Goal: Transaction & Acquisition: Obtain resource

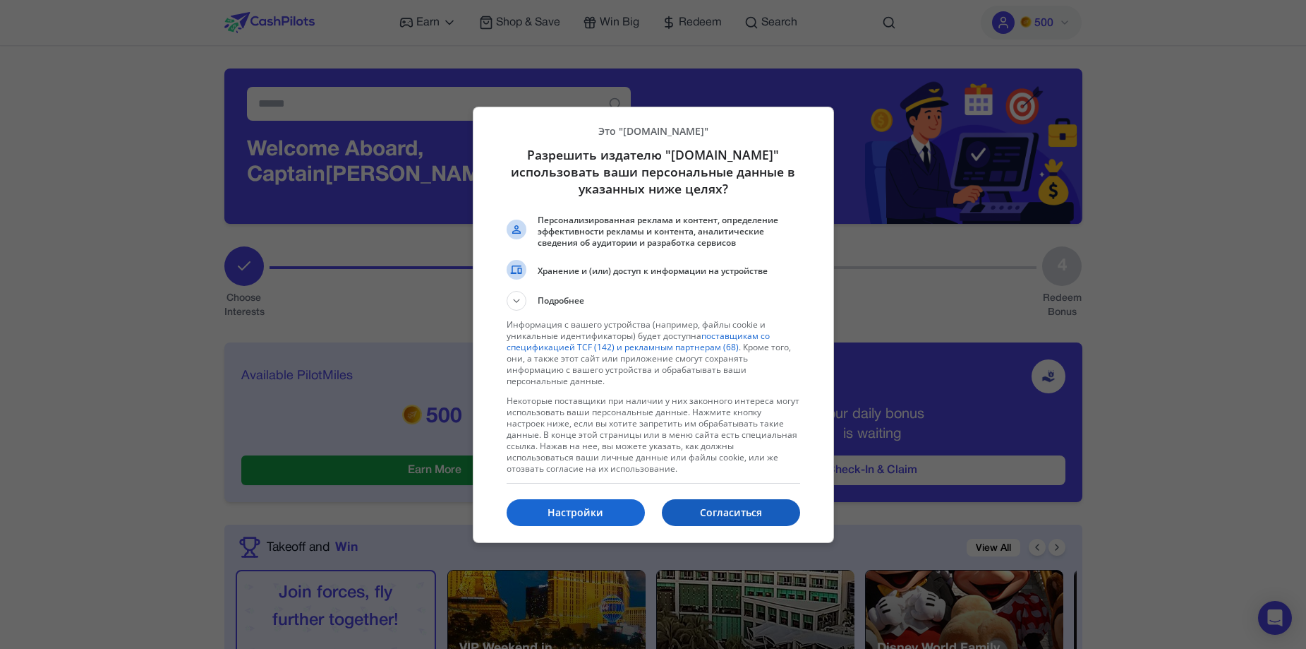
click at [764, 507] on p "Согласиться" at bounding box center [731, 512] width 138 height 14
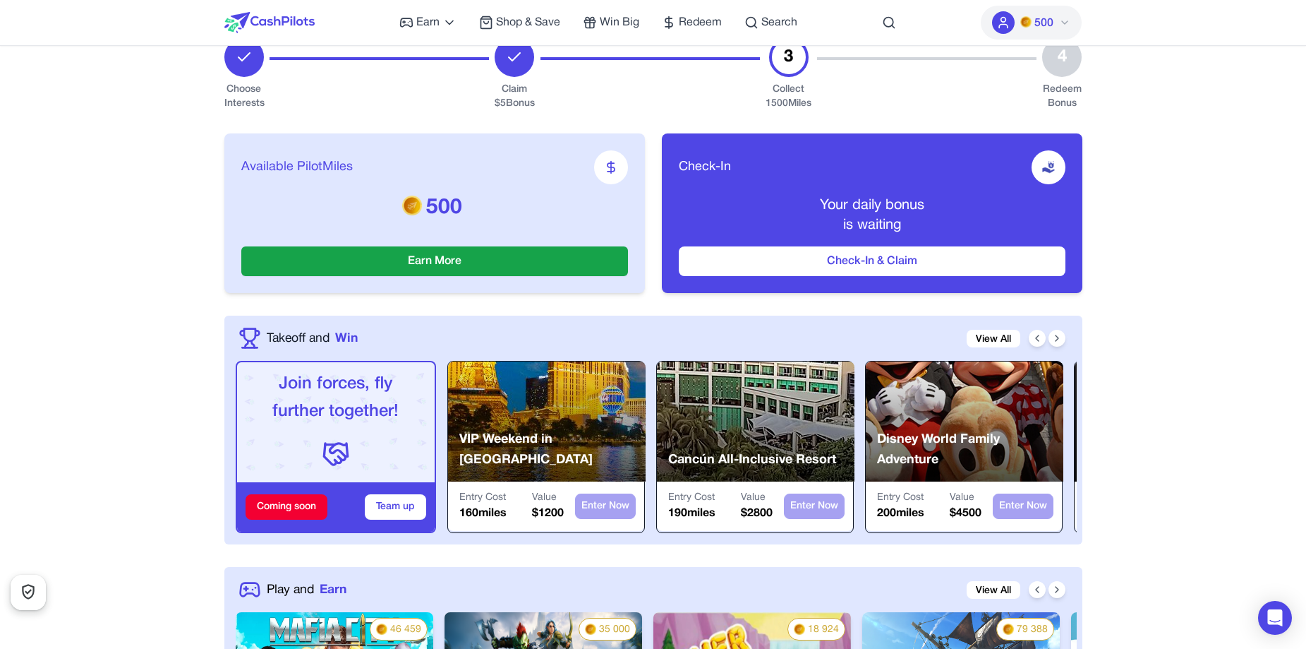
scroll to position [282, 0]
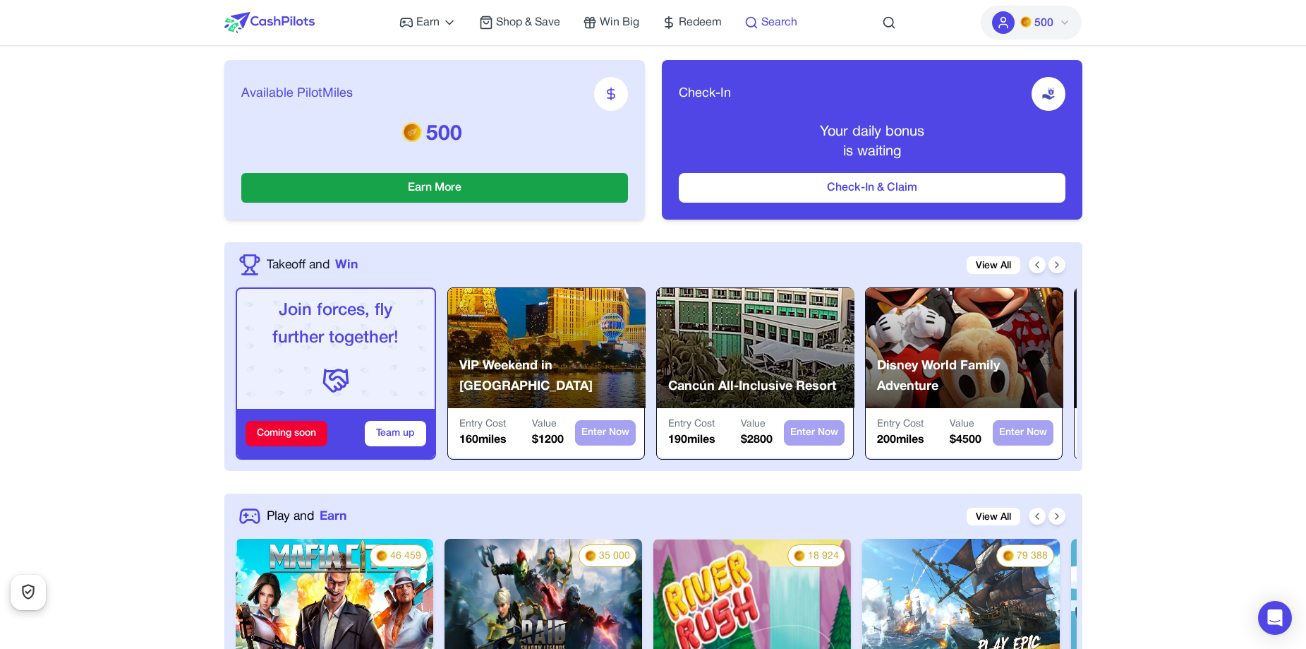
click at [783, 25] on span "Search" at bounding box center [779, 22] width 36 height 17
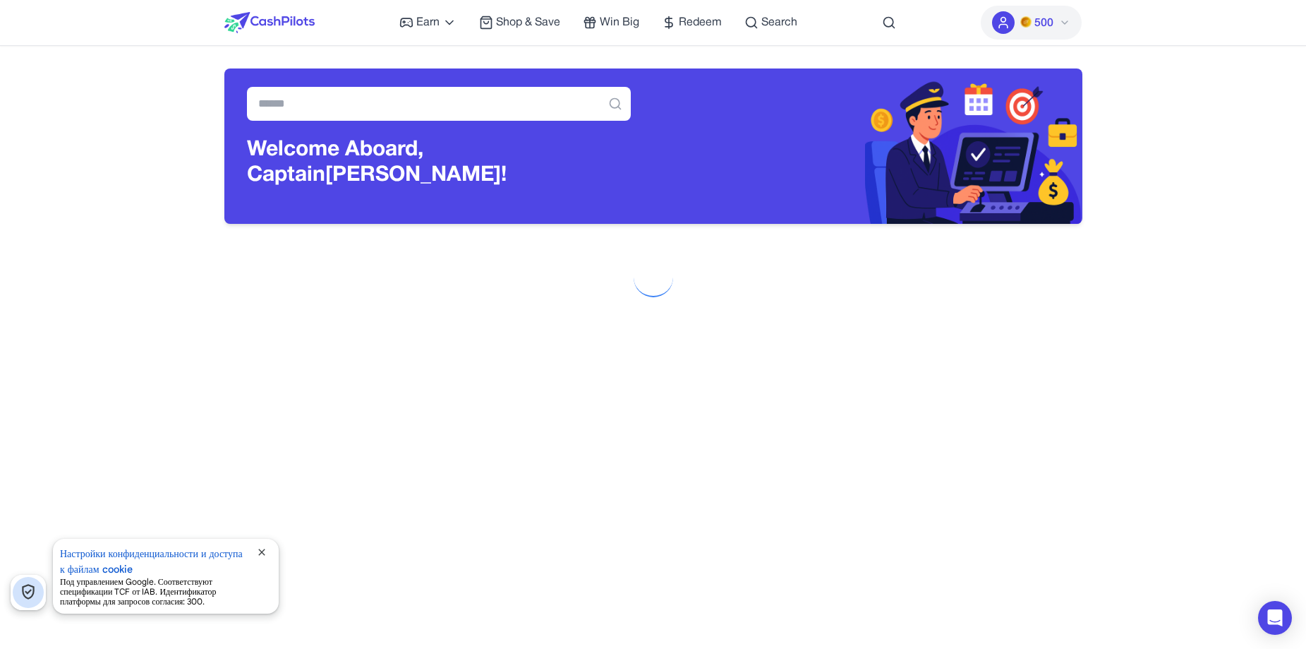
scroll to position [282, 0]
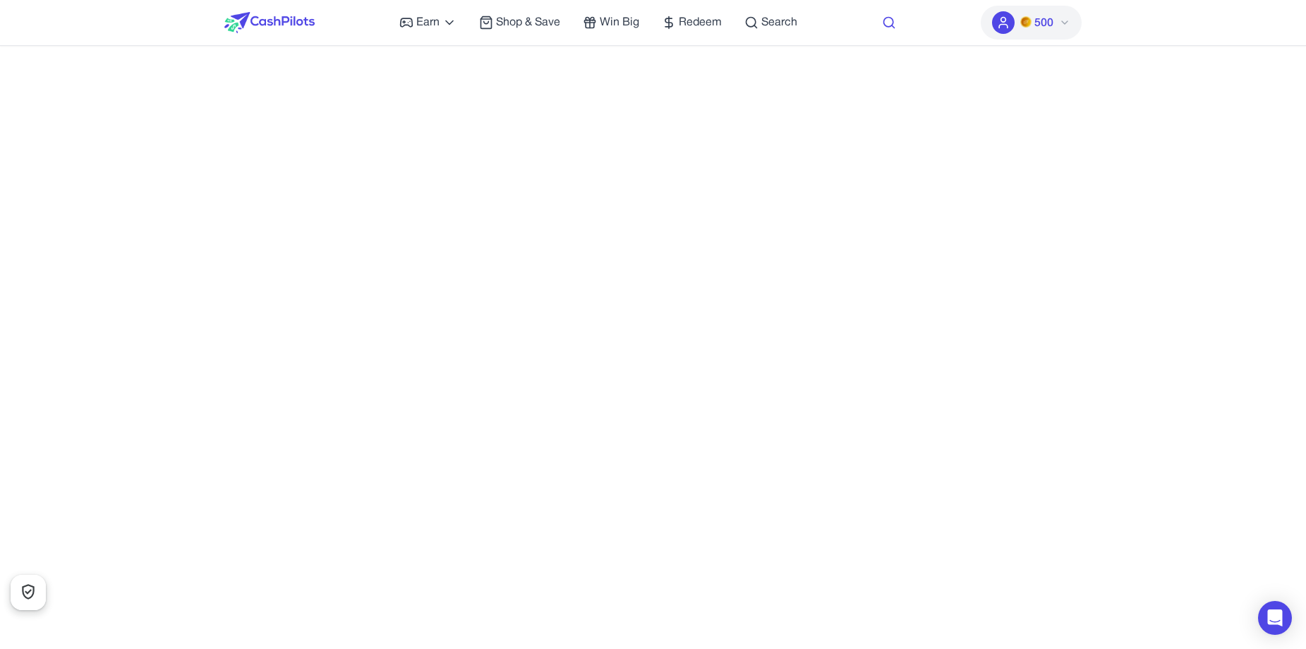
click at [886, 23] on icon at bounding box center [889, 23] width 14 height 14
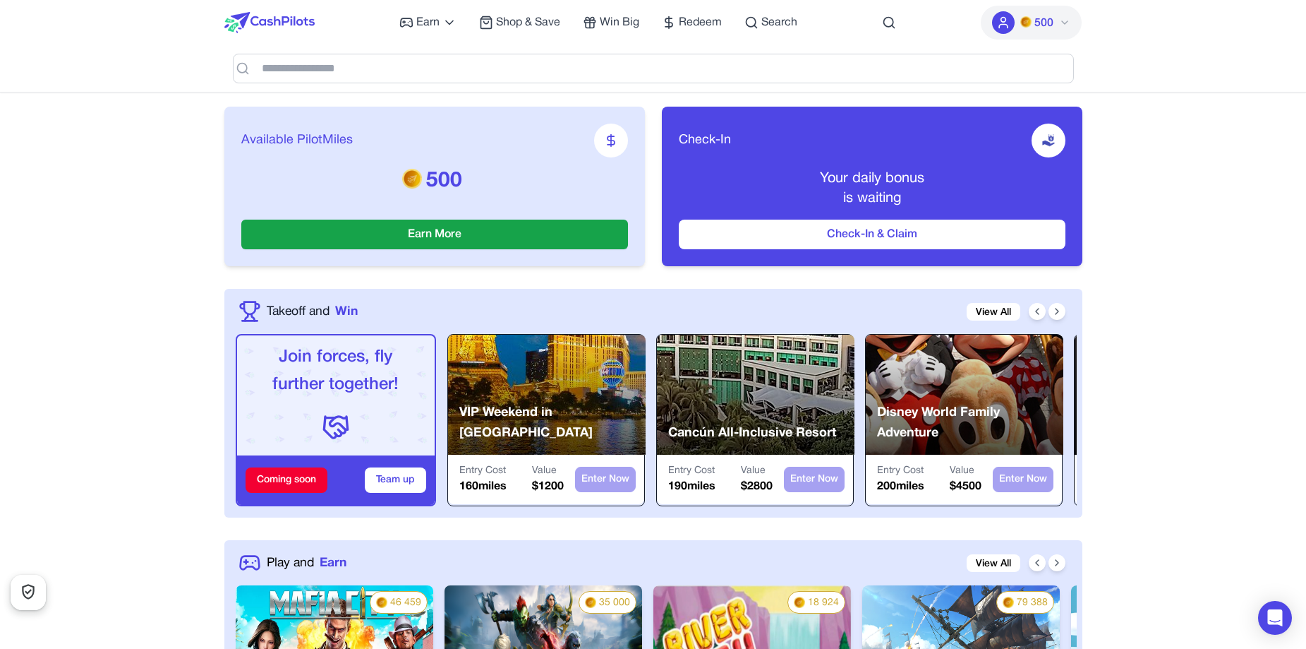
click at [1068, 23] on icon at bounding box center [1064, 22] width 11 height 11
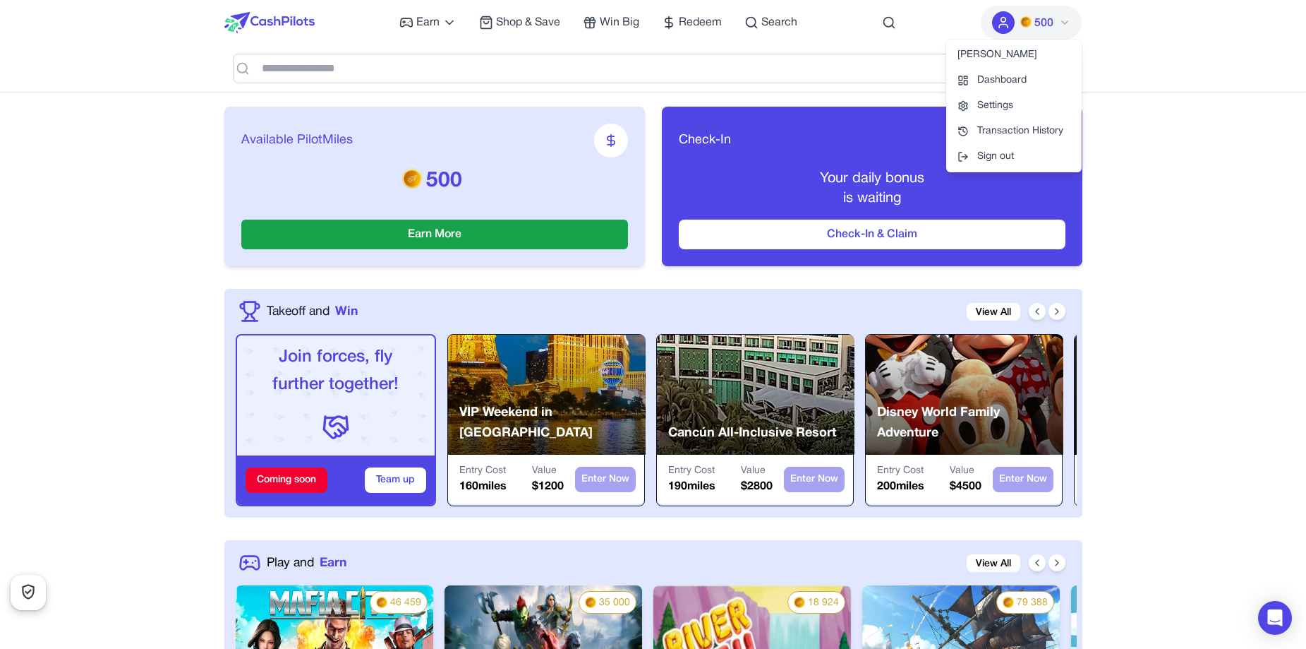
click at [1068, 23] on icon at bounding box center [1064, 22] width 11 height 11
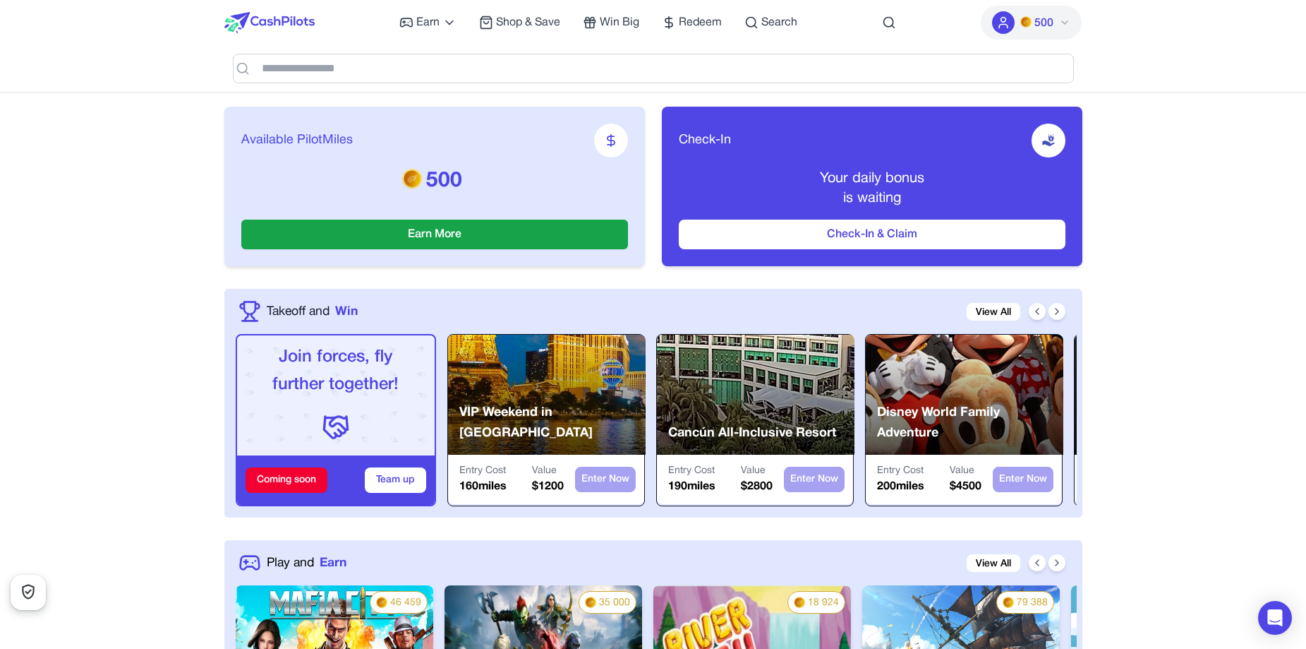
click at [1169, 23] on nav "Earn Play Games Enjoy fun games and earn Try New App Test new app for rewards T…" at bounding box center [653, 46] width 1306 height 92
click at [1065, 28] on button "500" at bounding box center [1031, 23] width 101 height 34
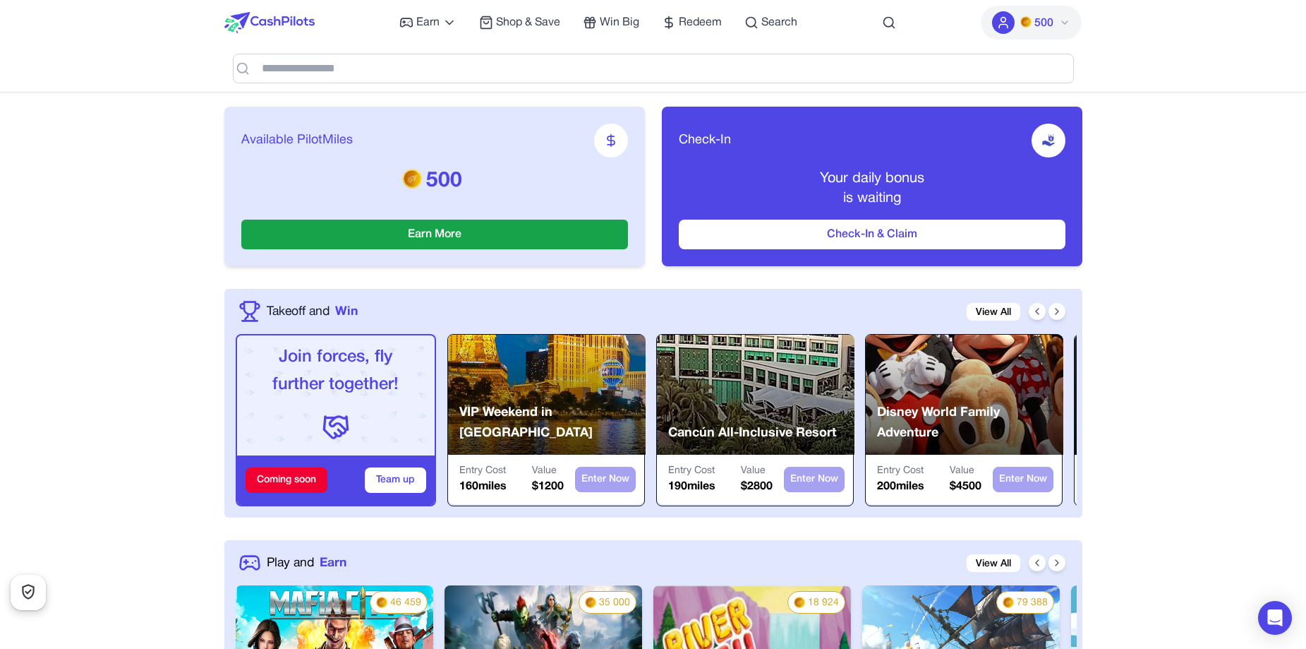
click at [1037, 13] on button "500" at bounding box center [1031, 23] width 101 height 34
click at [1065, 19] on icon at bounding box center [1064, 22] width 11 height 11
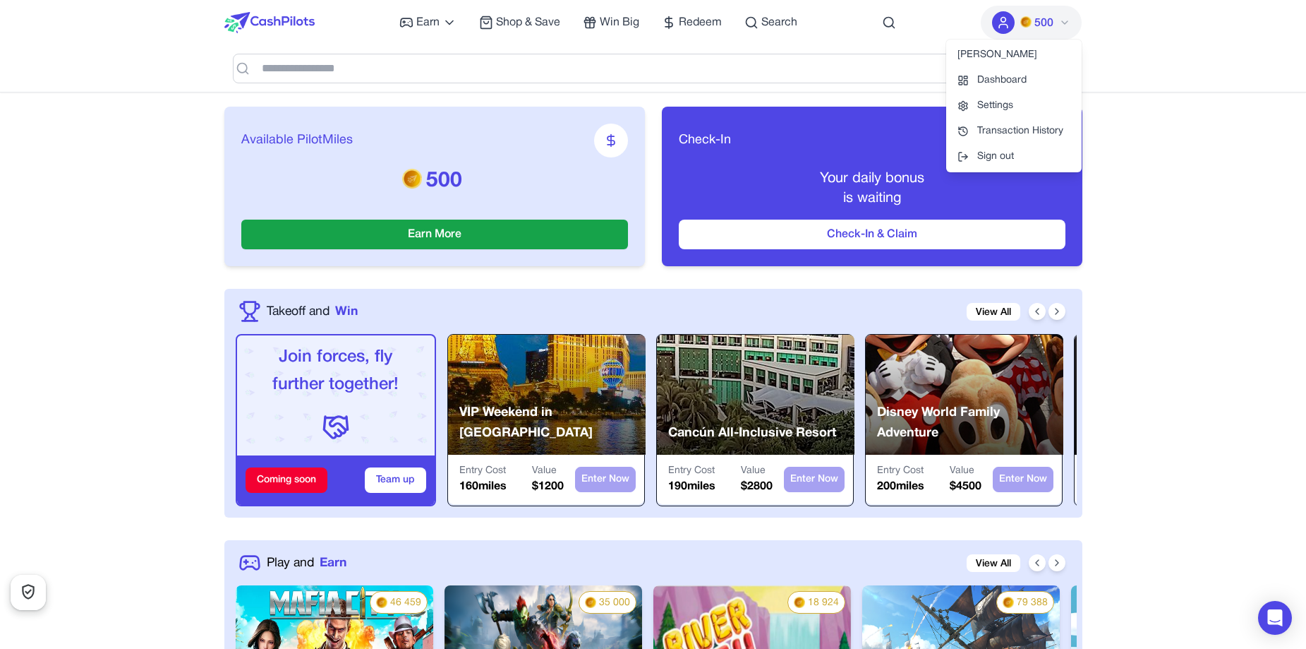
click at [1065, 19] on icon at bounding box center [1064, 22] width 11 height 11
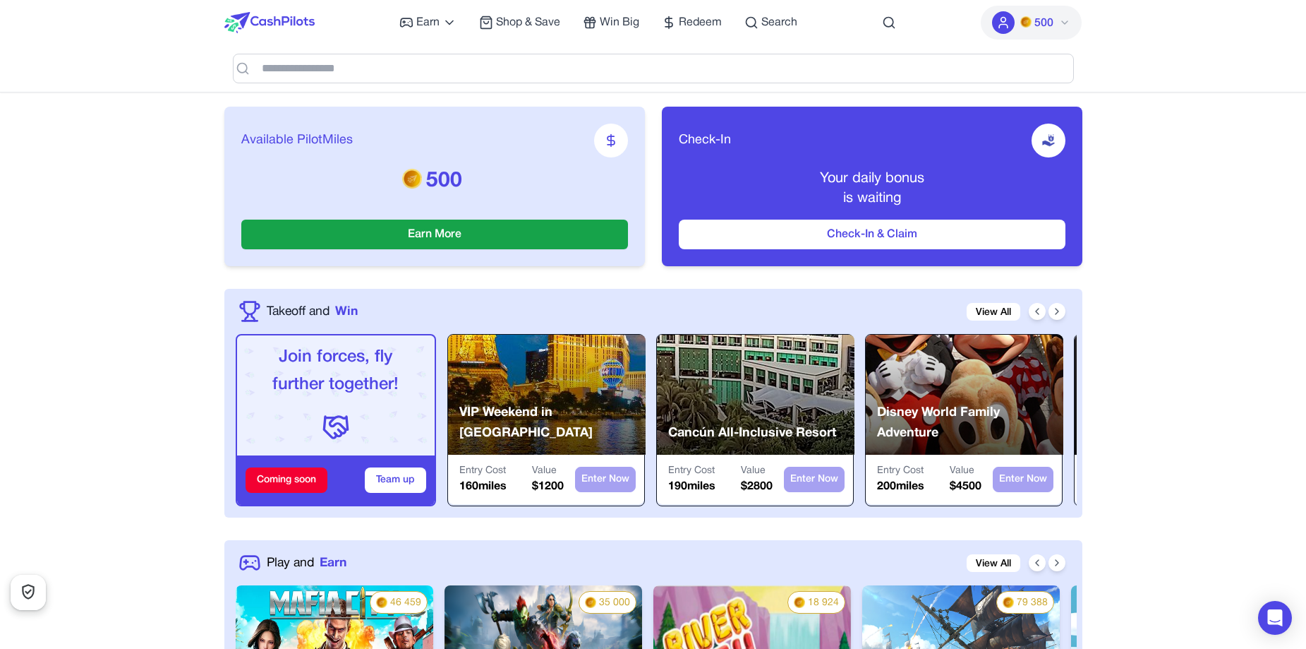
click at [1150, 35] on nav "Earn Play Games Enjoy fun games and earn Try New App Test new app for rewards T…" at bounding box center [653, 46] width 1306 height 92
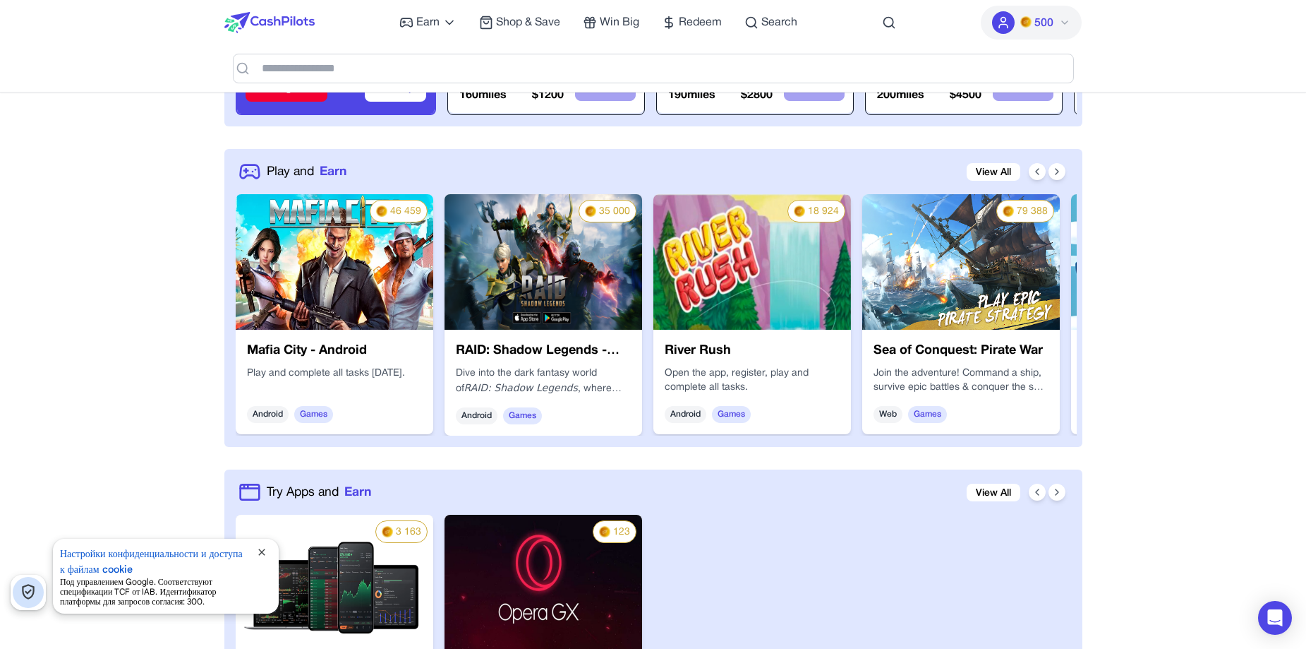
scroll to position [706, 0]
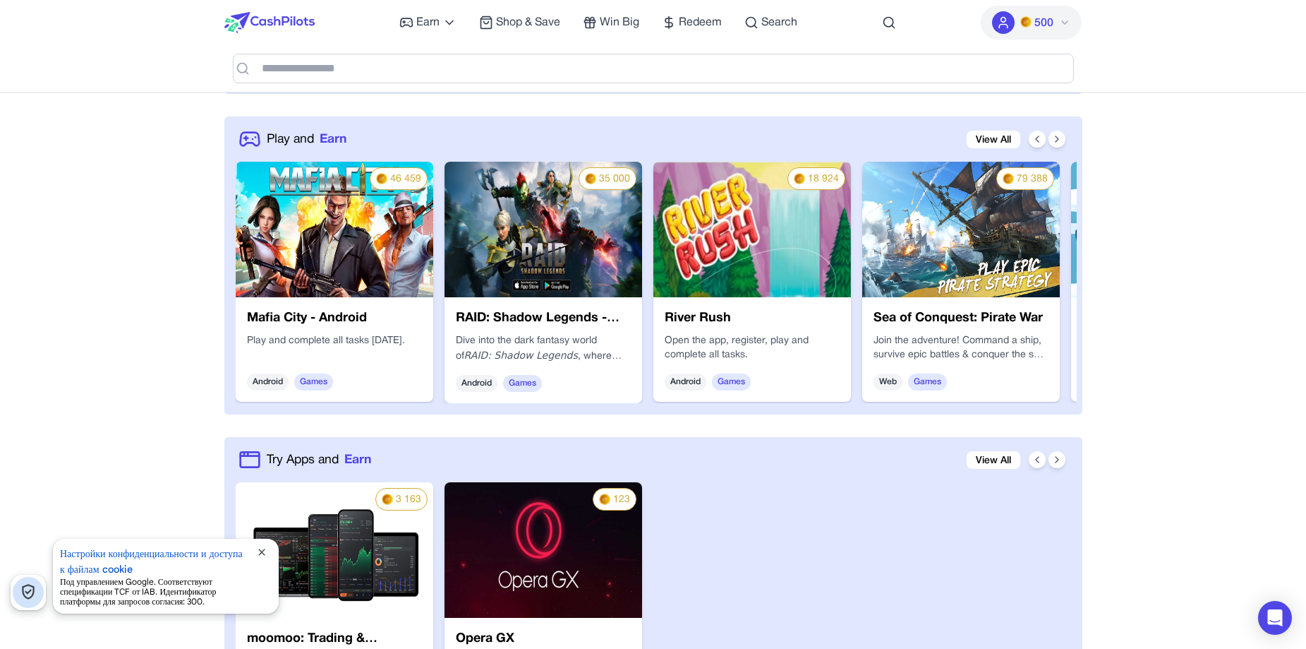
click at [270, 545] on div "close" at bounding box center [259, 579] width 23 height 68
click at [261, 551] on span "close" at bounding box center [261, 551] width 11 height 11
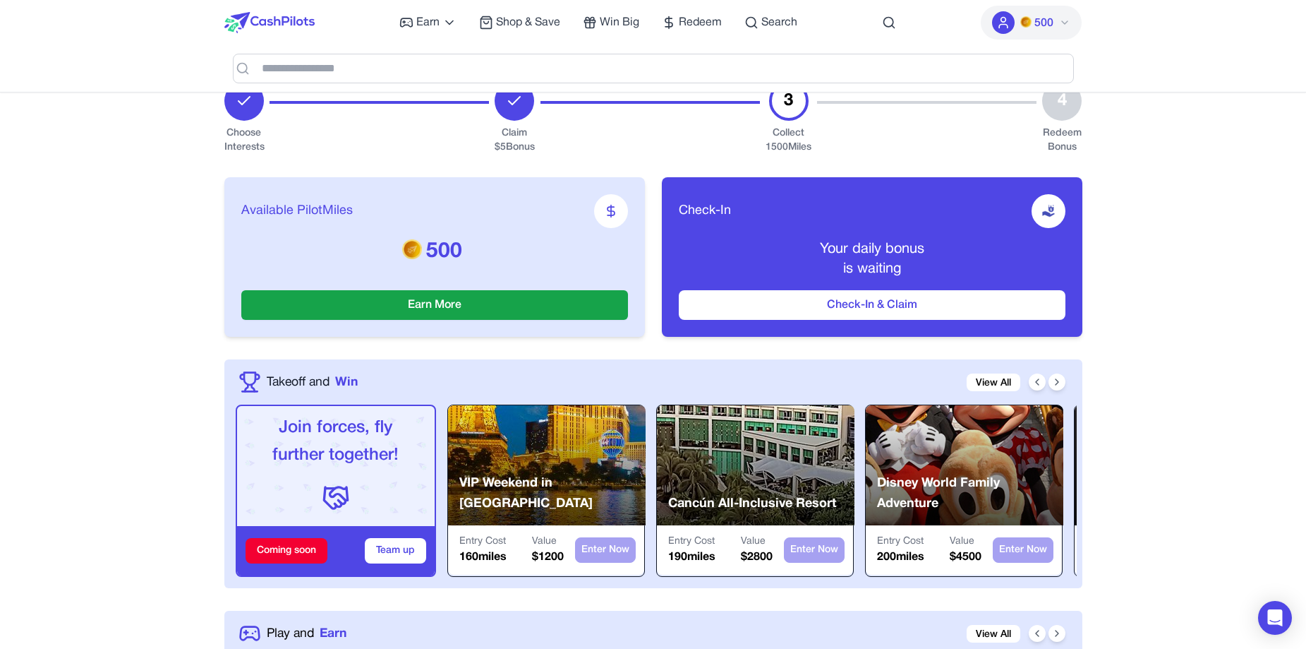
scroll to position [494, 0]
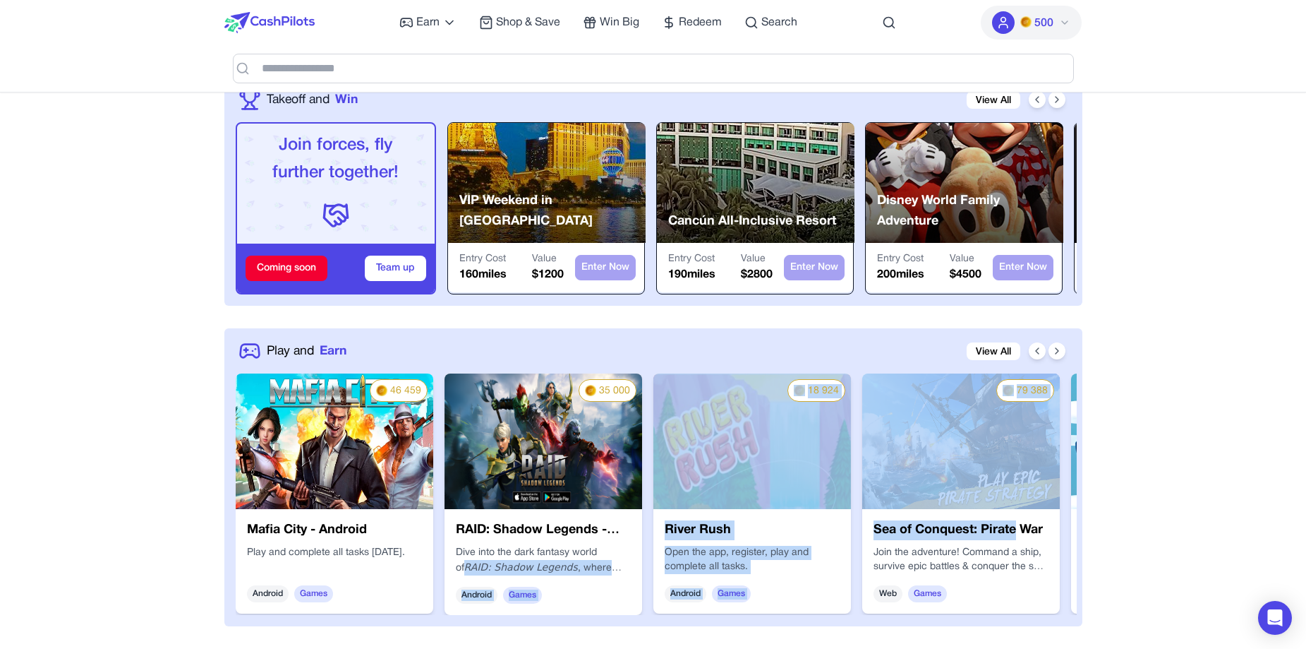
drag, startPoint x: 1018, startPoint y: 532, endPoint x: 1060, endPoint y: 387, distance: 151.4
click at [639, 543] on div "46 459 Mafia City - Android Play and complete all tasks [DATE]. Android Games 3…" at bounding box center [656, 493] width 841 height 241
click at [1063, 348] on button at bounding box center [1057, 350] width 17 height 17
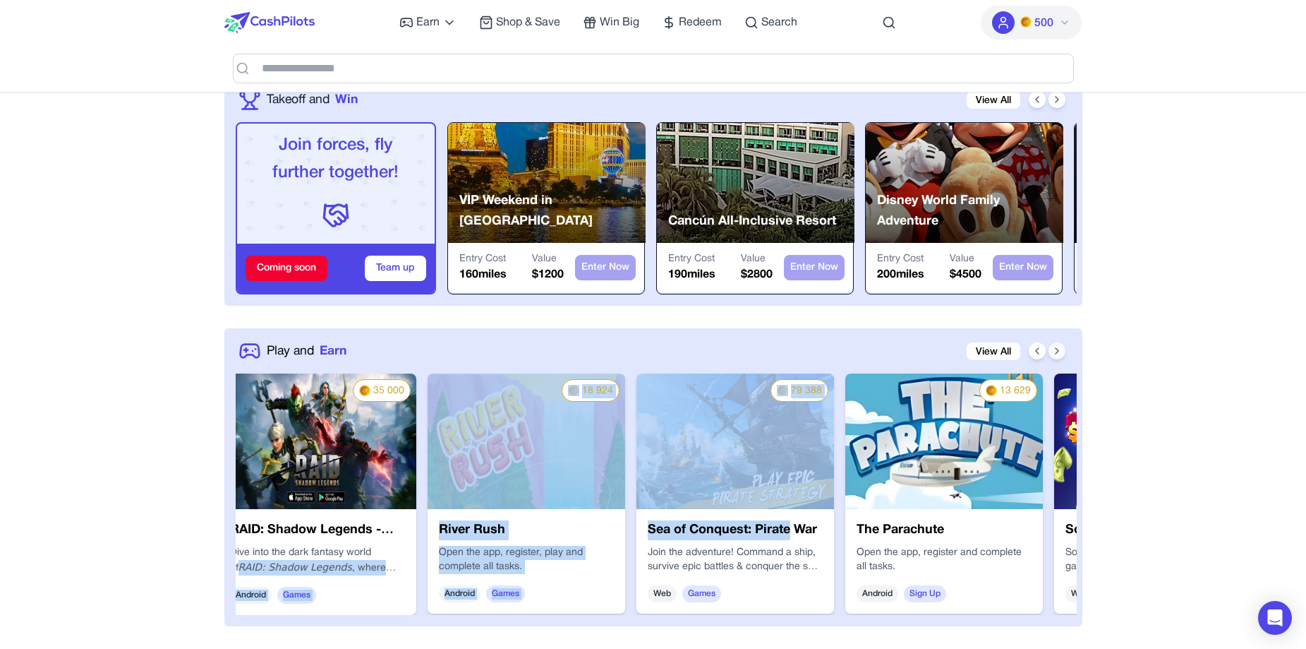
click at [1063, 348] on button at bounding box center [1057, 350] width 17 height 17
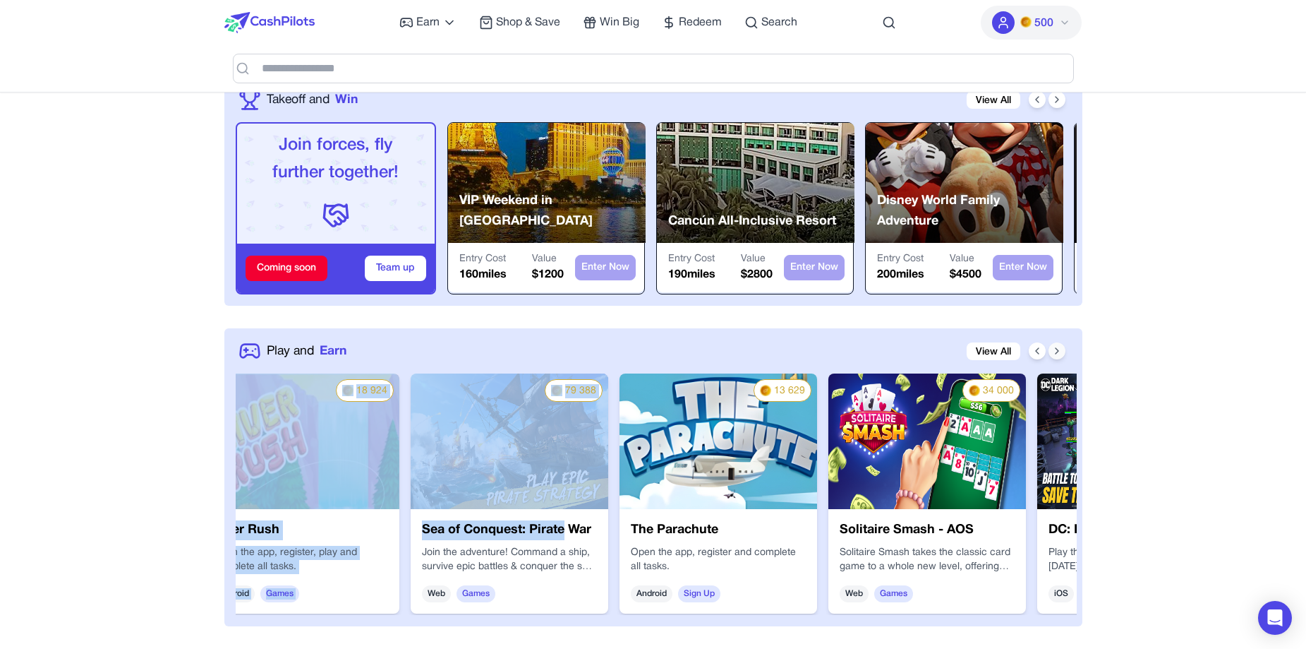
click at [1063, 348] on button at bounding box center [1057, 350] width 17 height 17
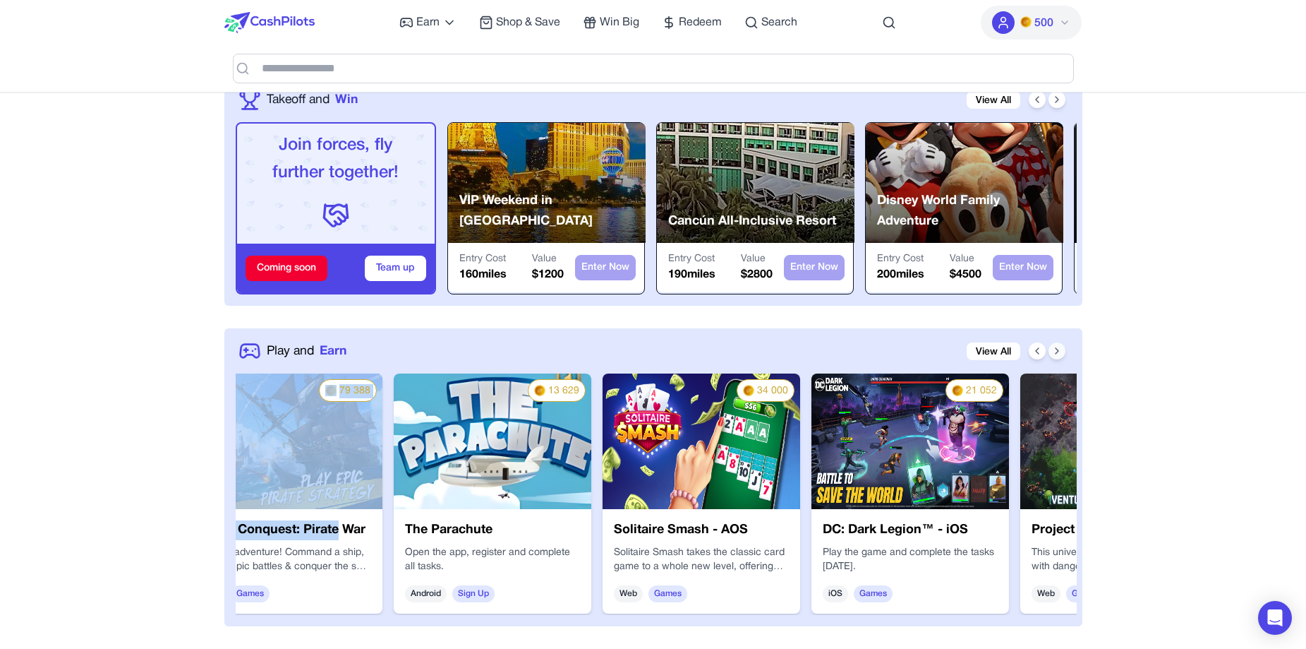
click at [1063, 348] on button at bounding box center [1057, 350] width 17 height 17
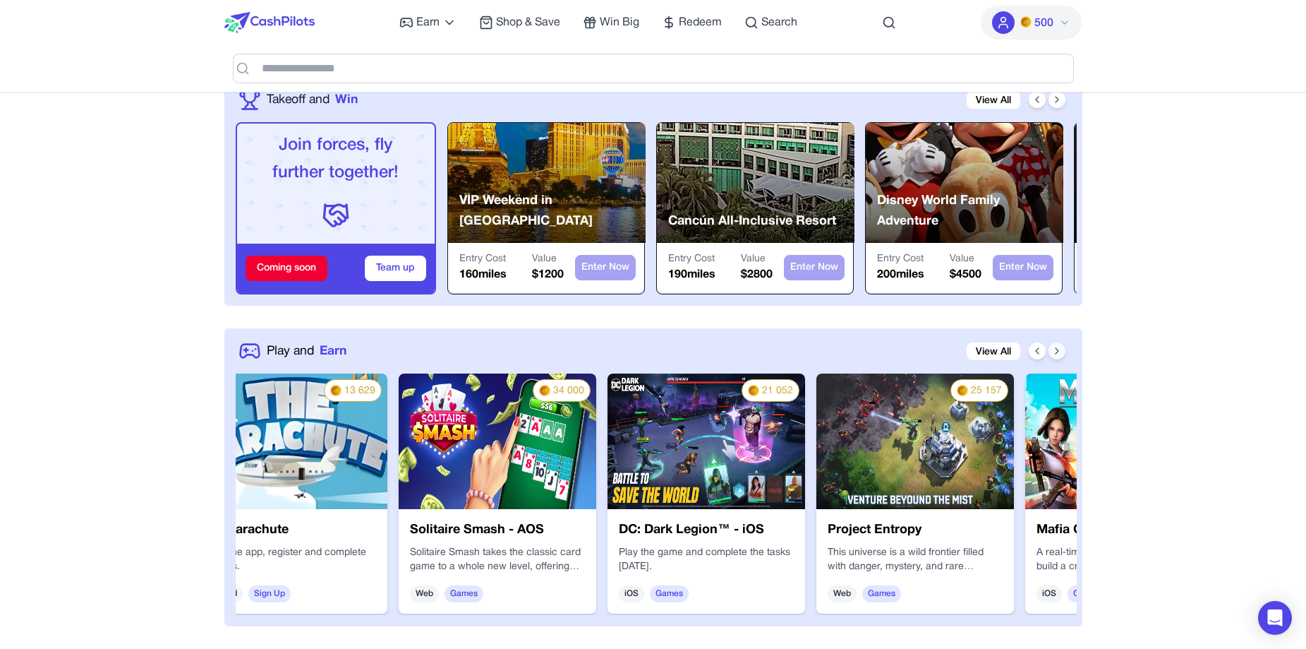
scroll to position [0, 903]
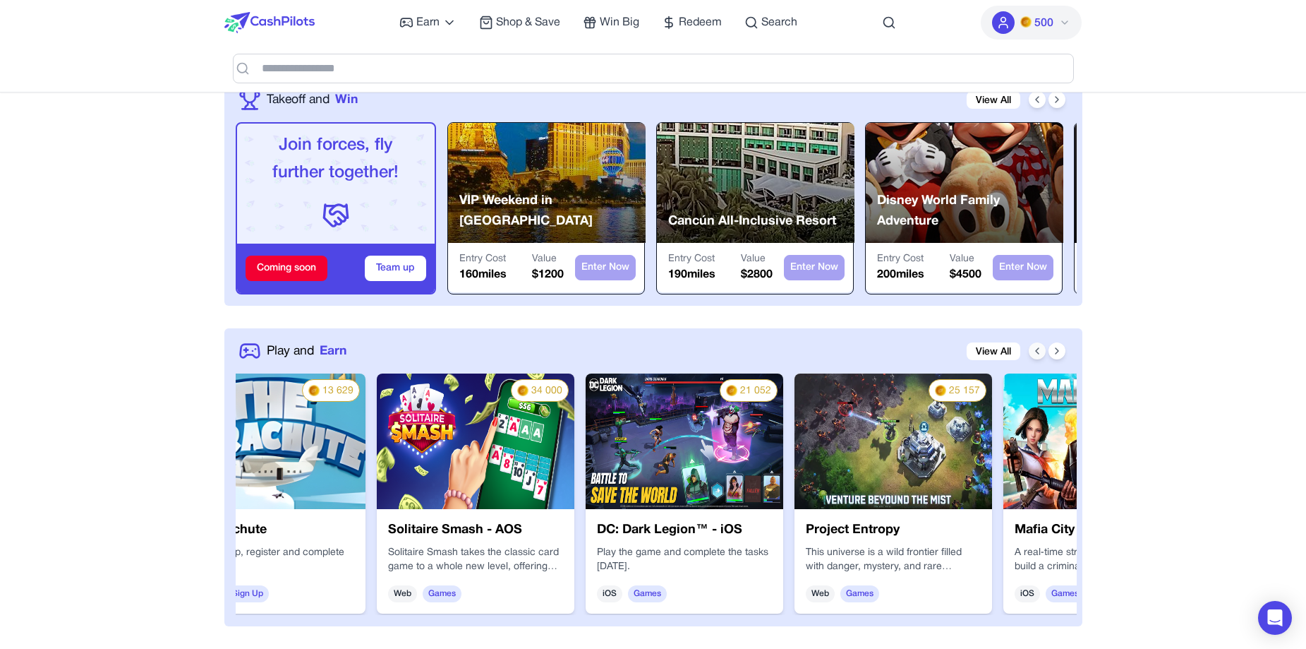
click at [1037, 350] on icon at bounding box center [1037, 351] width 3 height 6
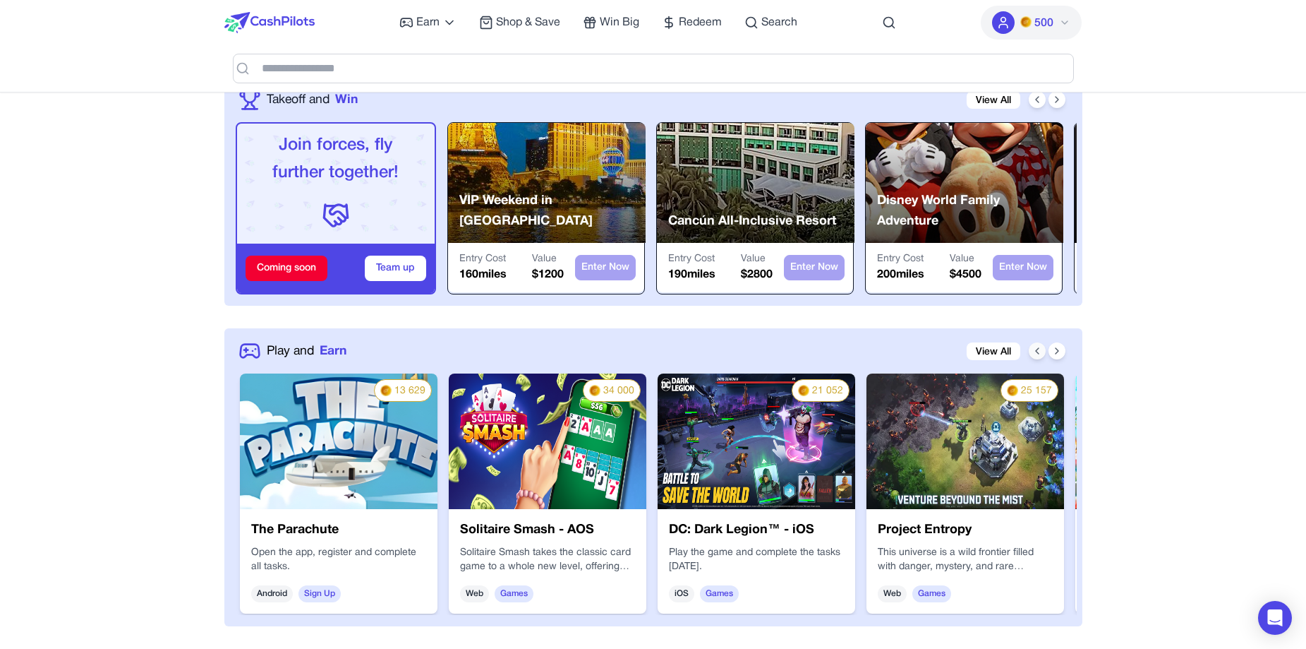
click at [1037, 350] on icon at bounding box center [1037, 351] width 3 height 6
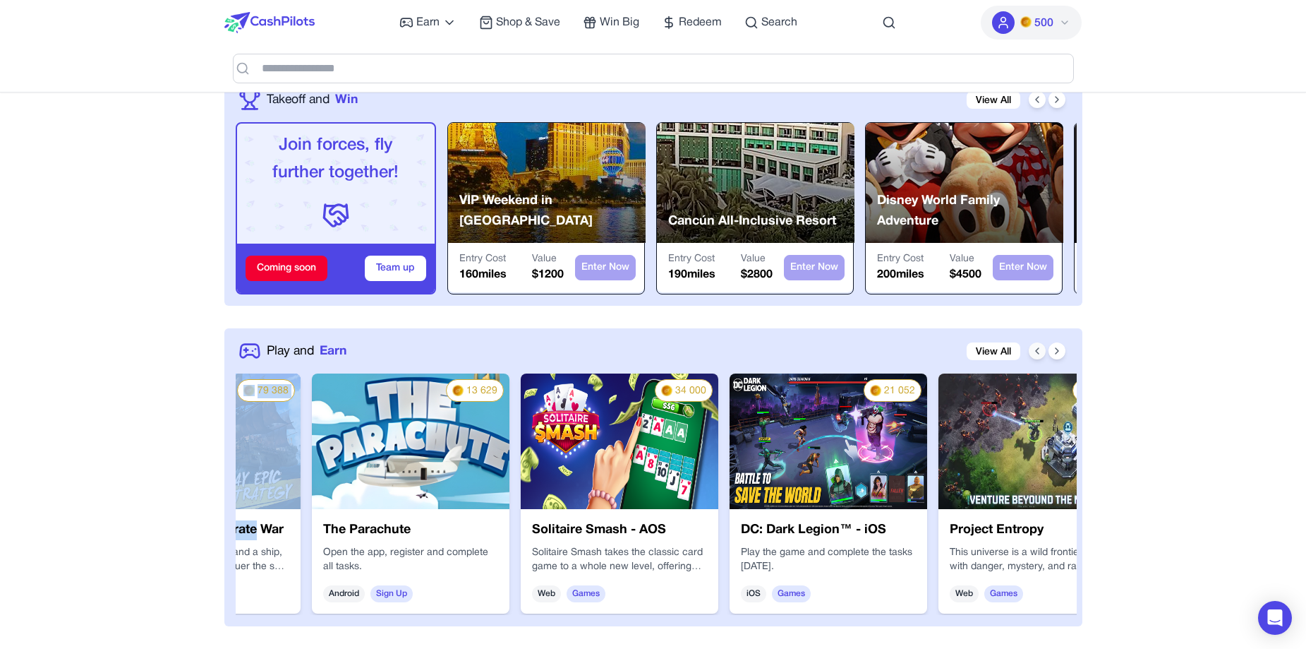
click at [1037, 350] on icon at bounding box center [1037, 351] width 3 height 6
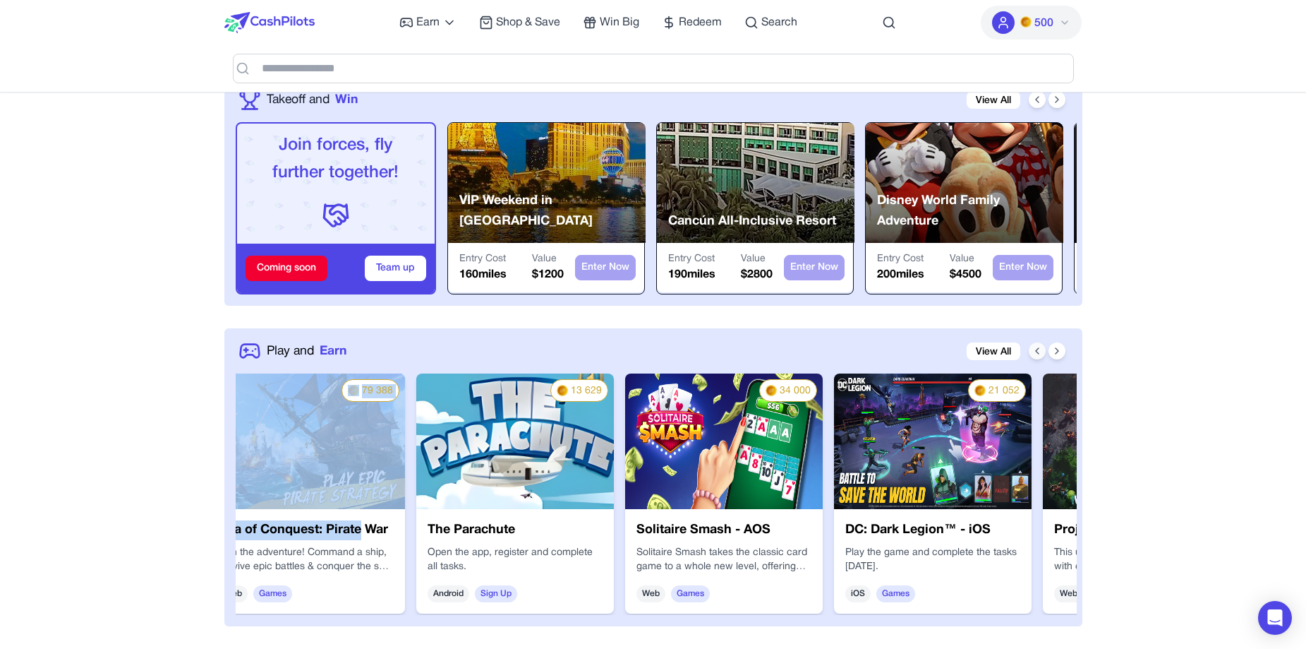
click at [1037, 350] on icon at bounding box center [1037, 351] width 3 height 6
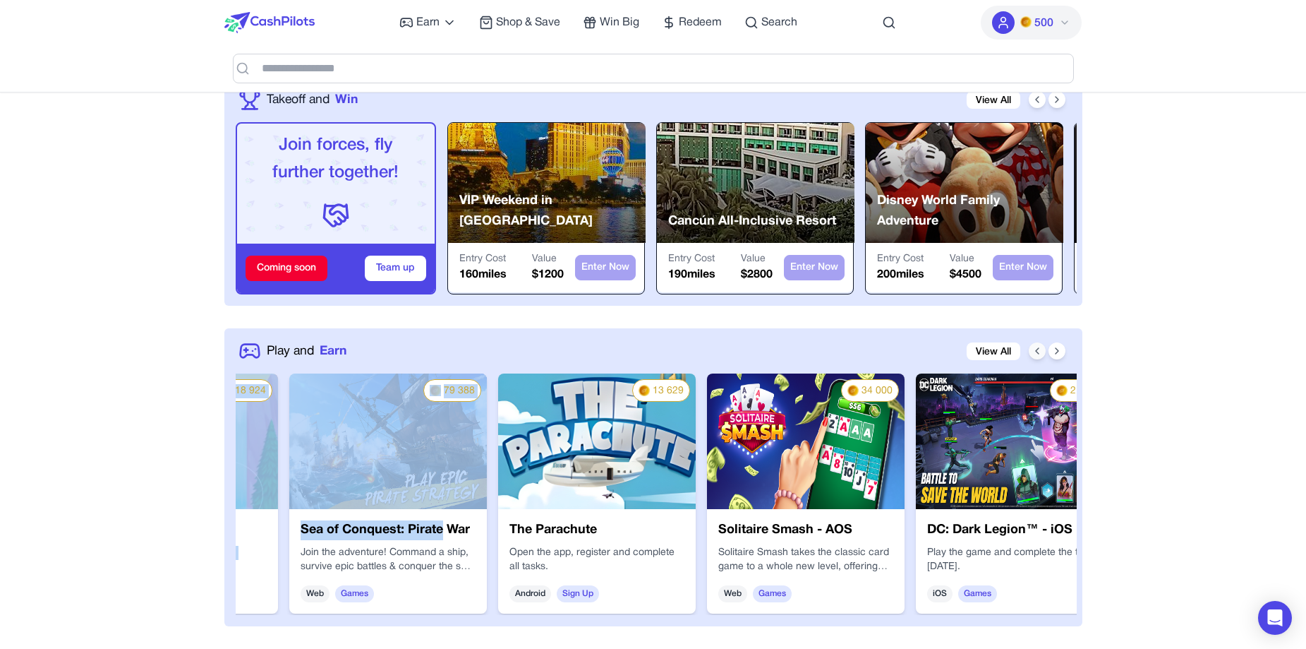
click at [1037, 350] on icon at bounding box center [1037, 351] width 3 height 6
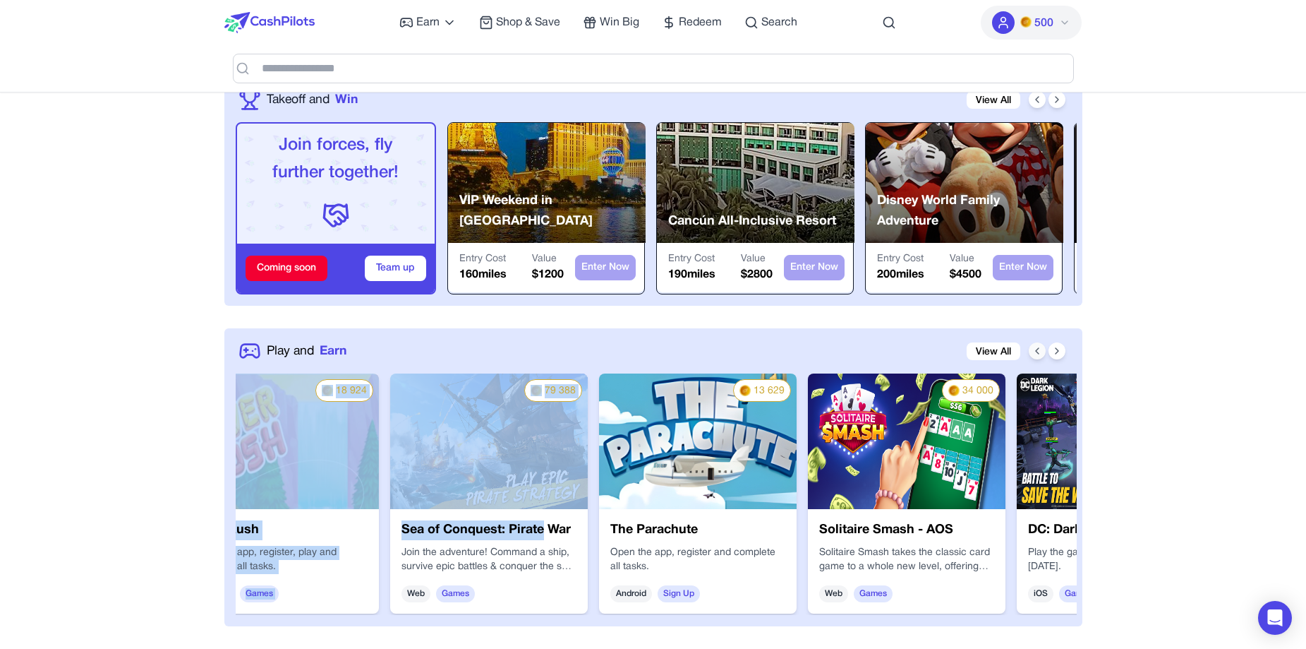
click at [1037, 350] on icon at bounding box center [1037, 351] width 3 height 6
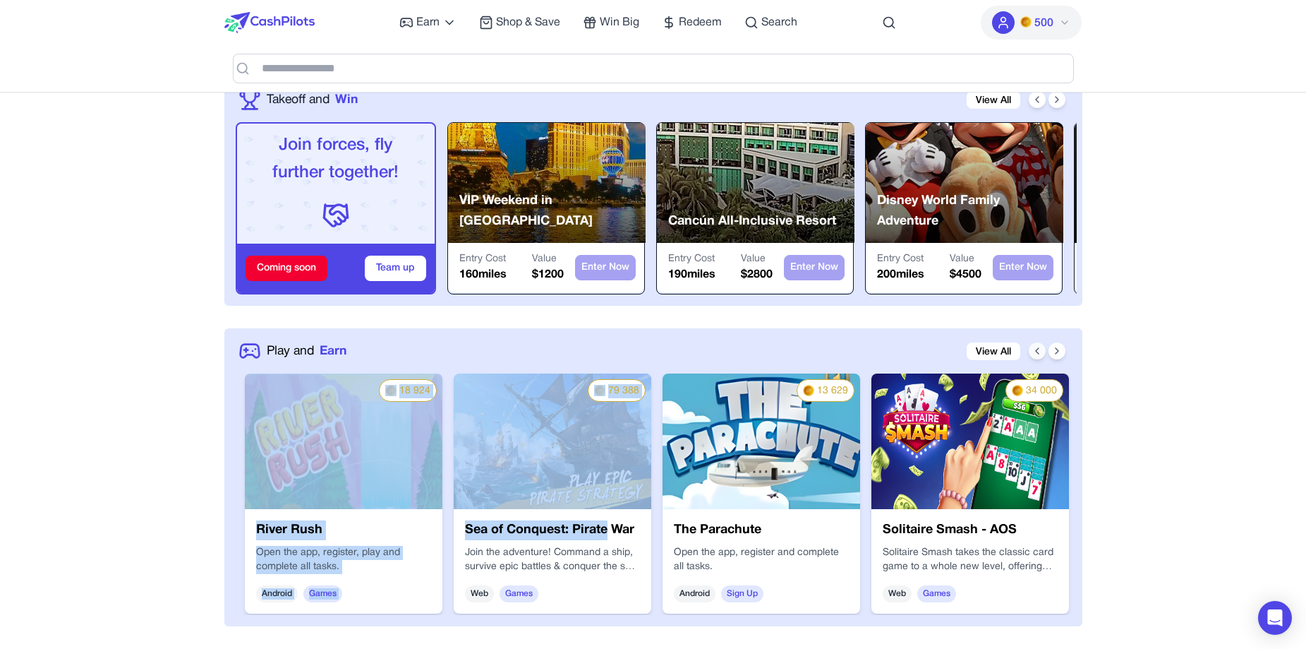
click at [1037, 350] on icon at bounding box center [1037, 351] width 3 height 6
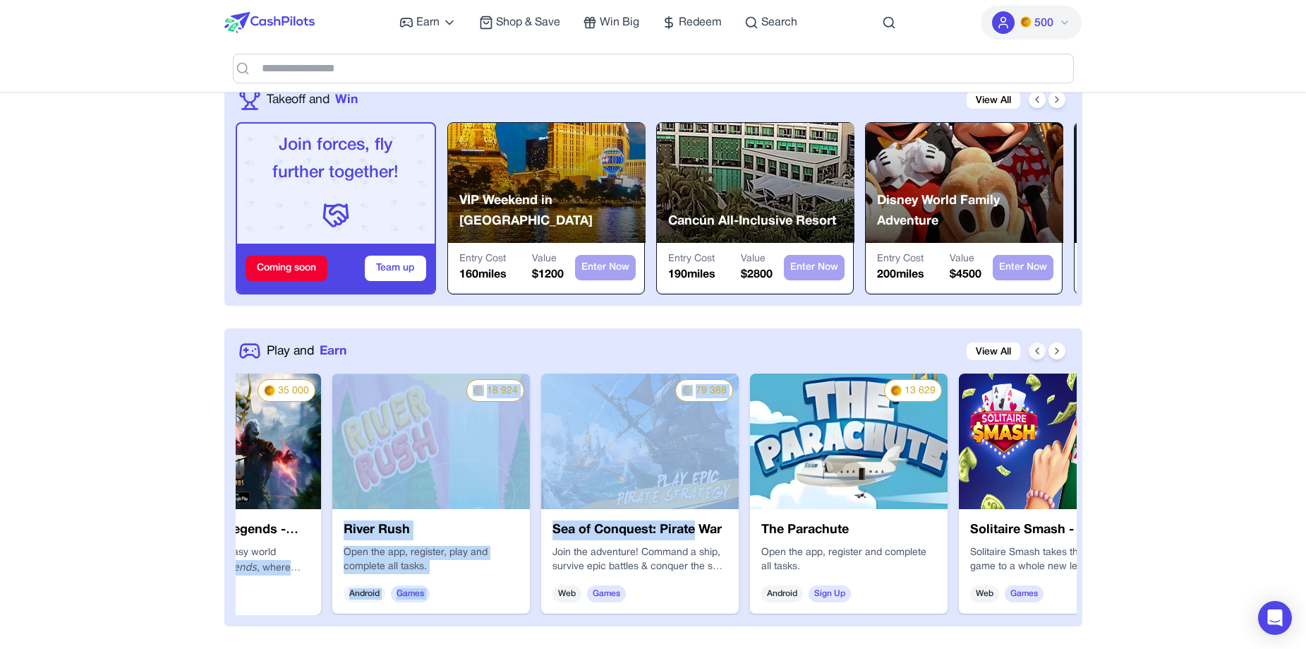
click at [1037, 350] on icon at bounding box center [1037, 351] width 3 height 6
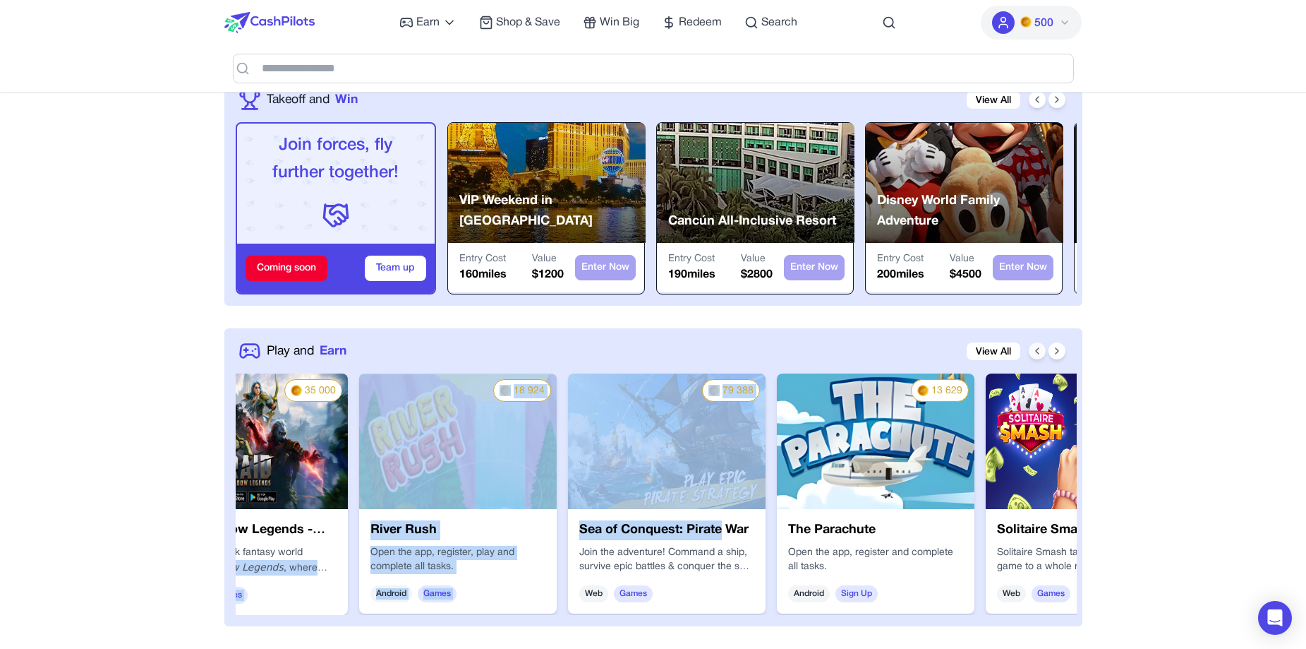
scroll to position [0, 180]
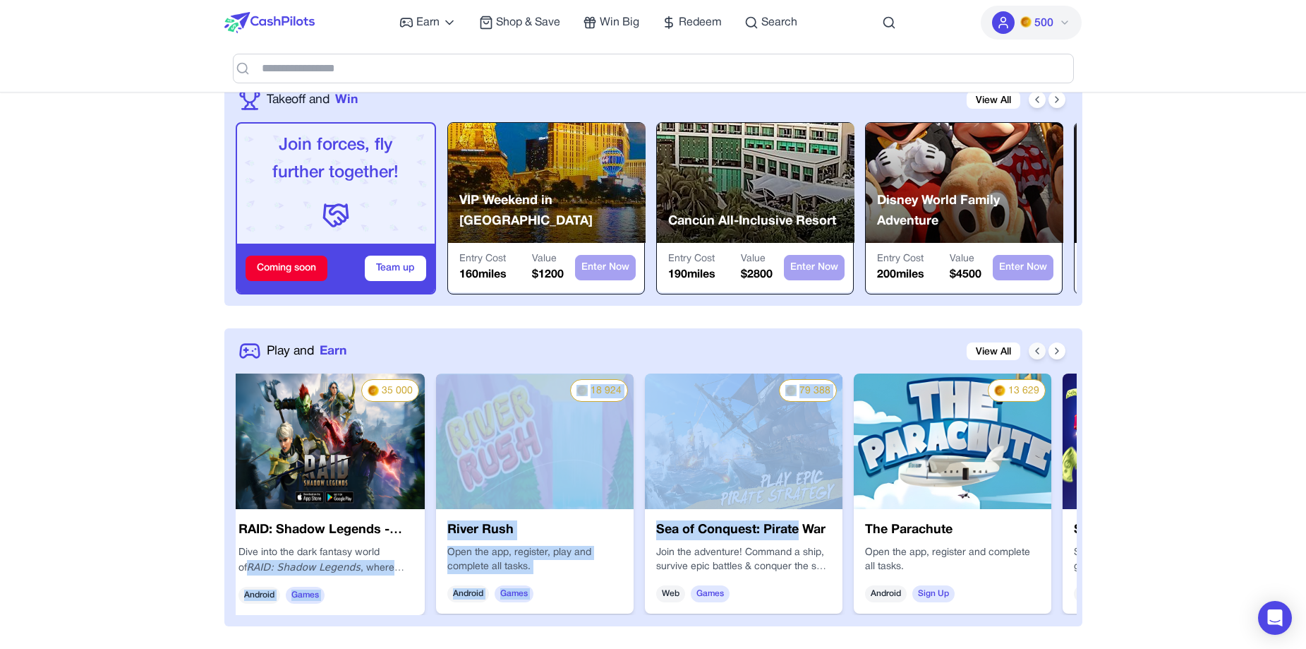
click at [1037, 350] on icon at bounding box center [1037, 351] width 3 height 6
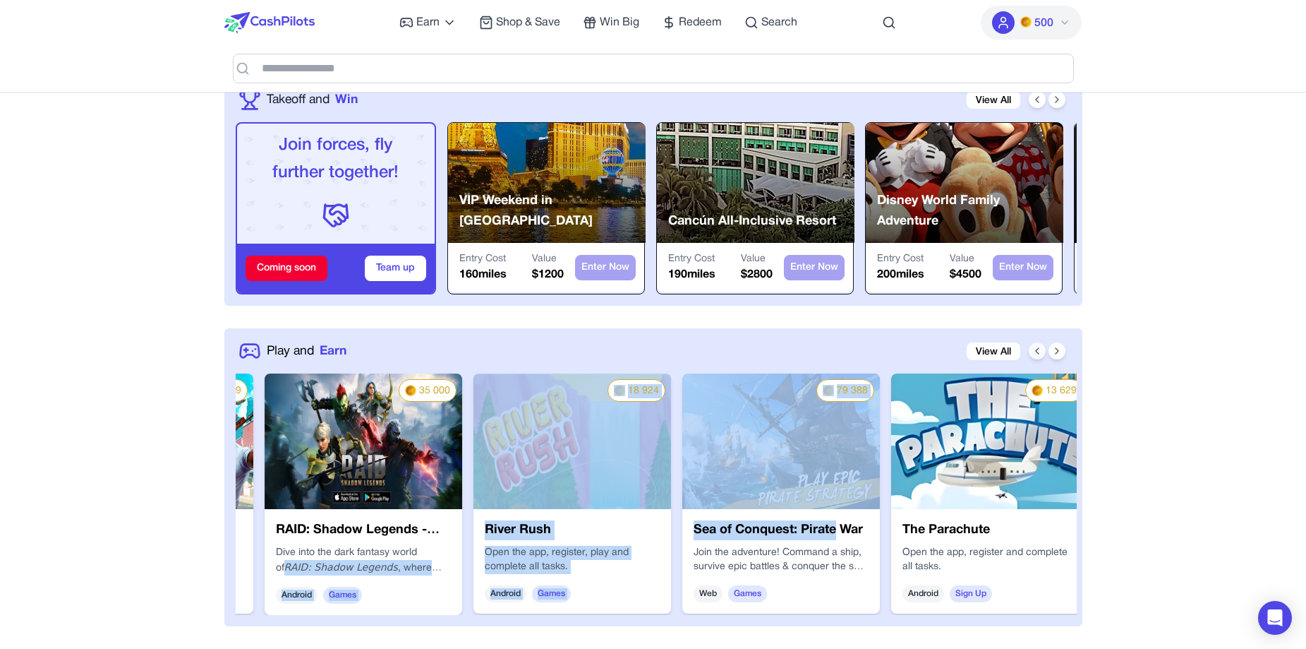
scroll to position [0, 0]
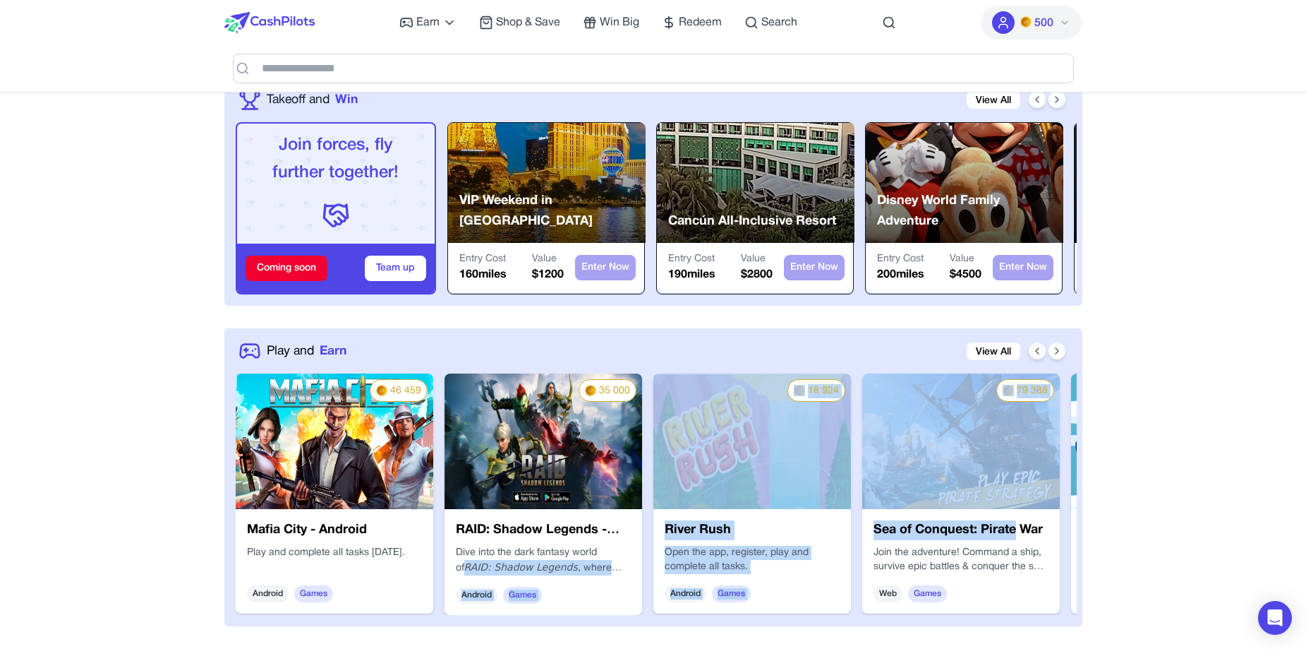
click at [1037, 350] on icon at bounding box center [1037, 350] width 11 height 11
click at [308, 469] on img at bounding box center [335, 440] width 198 height 135
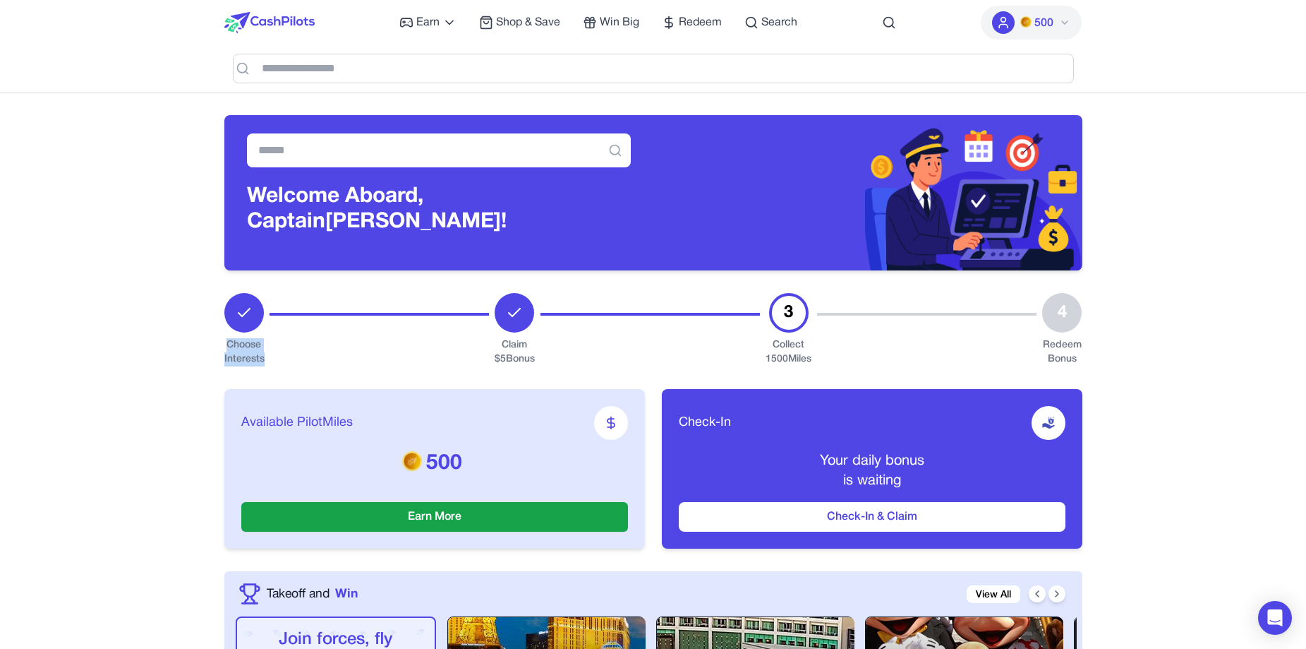
drag, startPoint x: 255, startPoint y: 356, endPoint x: 271, endPoint y: 358, distance: 15.6
copy div "Choose Interests"
drag, startPoint x: 490, startPoint y: 344, endPoint x: 582, endPoint y: 359, distance: 93.7
click at [582, 359] on div "Choose Interests Claim $ 5 Bonus 3 Collect 1500 Miles 4 Redeem Bonus" at bounding box center [653, 329] width 858 height 73
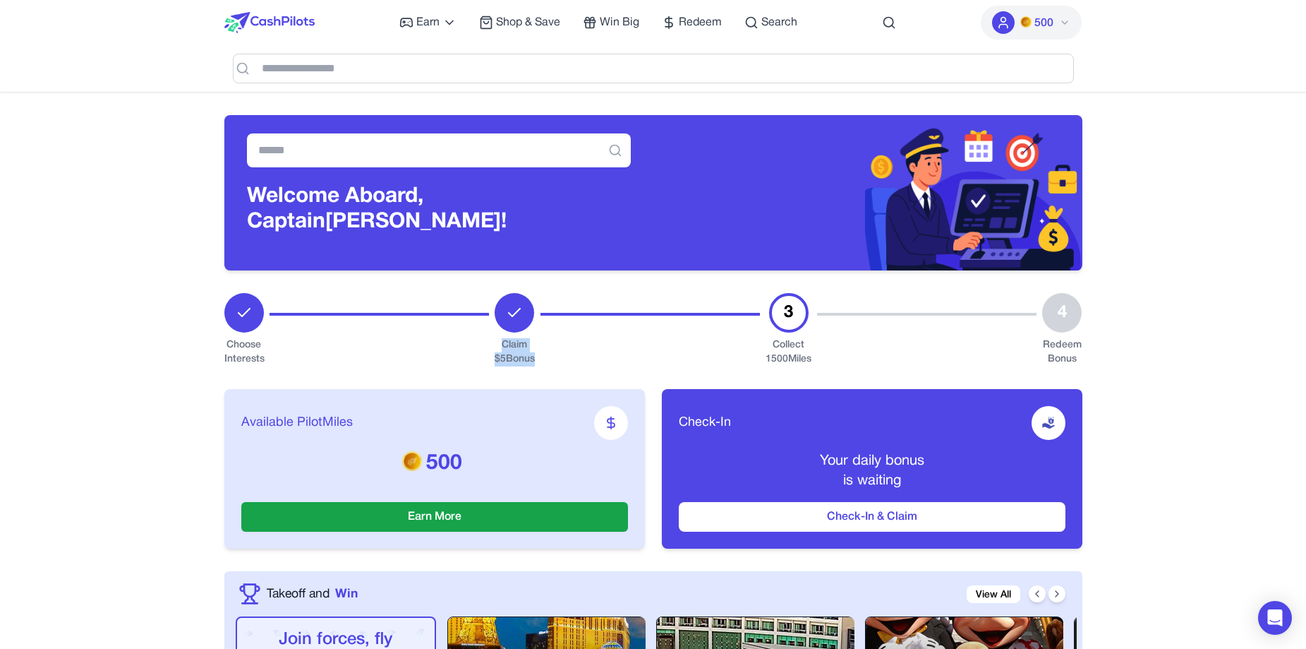
copy div "Claim $ 5 Bonus"
drag, startPoint x: 808, startPoint y: 350, endPoint x: 839, endPoint y: 359, distance: 32.4
click at [848, 359] on div "Choose Interests Claim $ 5 Bonus 3 Collect 1500 Miles 4 Redeem Bonus" at bounding box center [653, 329] width 858 height 73
copy div "Collect 1500 Miles"
click at [1046, 355] on div "Redeem Bonus" at bounding box center [1062, 352] width 40 height 28
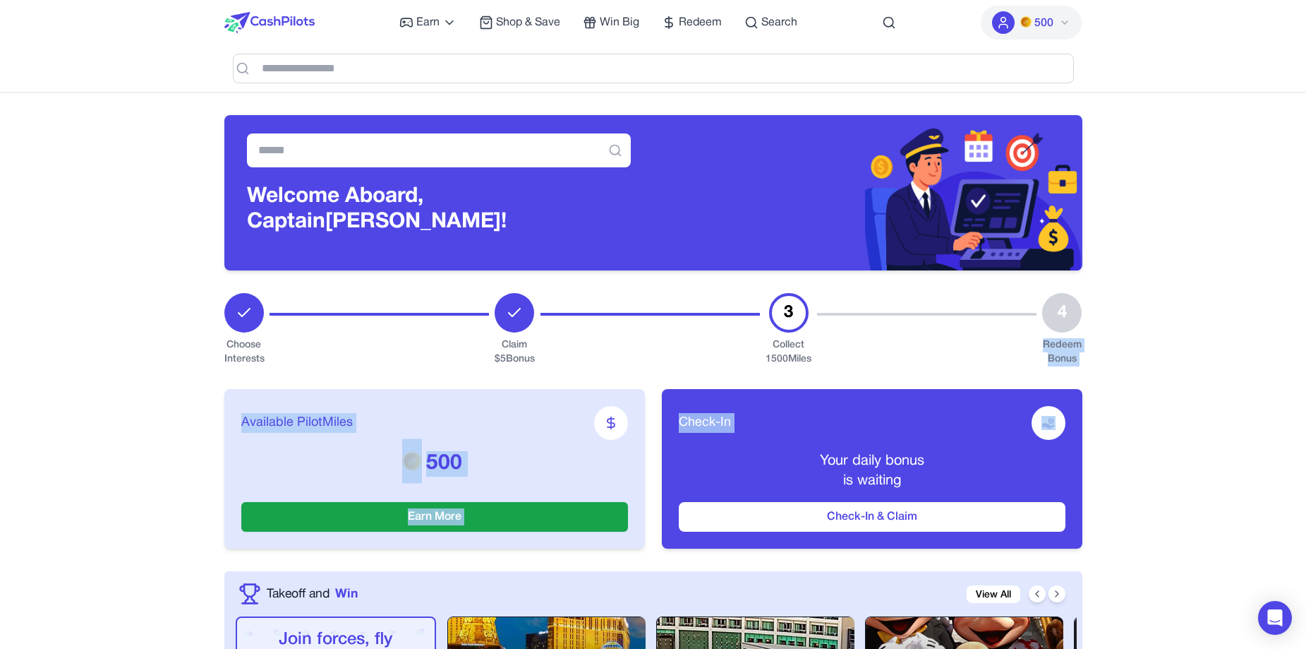
drag, startPoint x: 1046, startPoint y: 344, endPoint x: 1109, endPoint y: 369, distance: 68.1
click at [1063, 357] on div "Redeem Bonus" at bounding box center [1062, 352] width 40 height 28
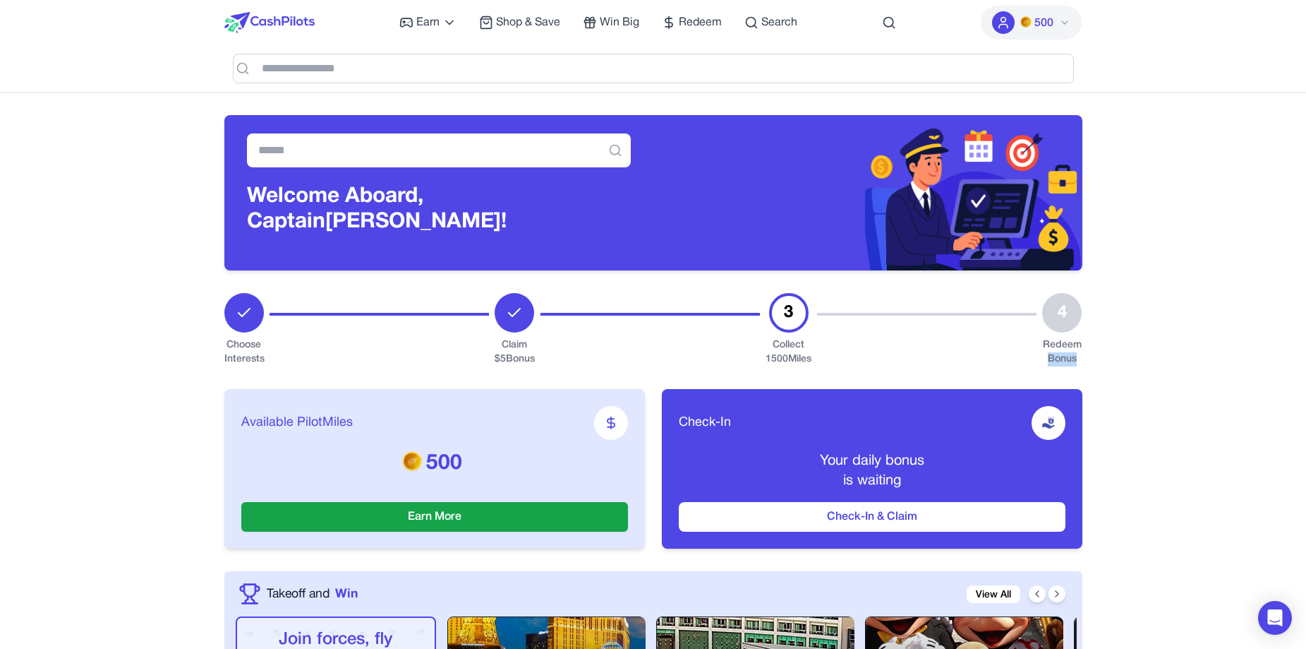
click at [1063, 357] on div "Redeem Bonus" at bounding box center [1062, 352] width 40 height 28
drag, startPoint x: 1063, startPoint y: 357, endPoint x: 1042, endPoint y: 346, distance: 24.0
click at [1042, 349] on div "Redeem Bonus" at bounding box center [1062, 352] width 40 height 28
drag, startPoint x: 1049, startPoint y: 343, endPoint x: 1084, endPoint y: 356, distance: 37.1
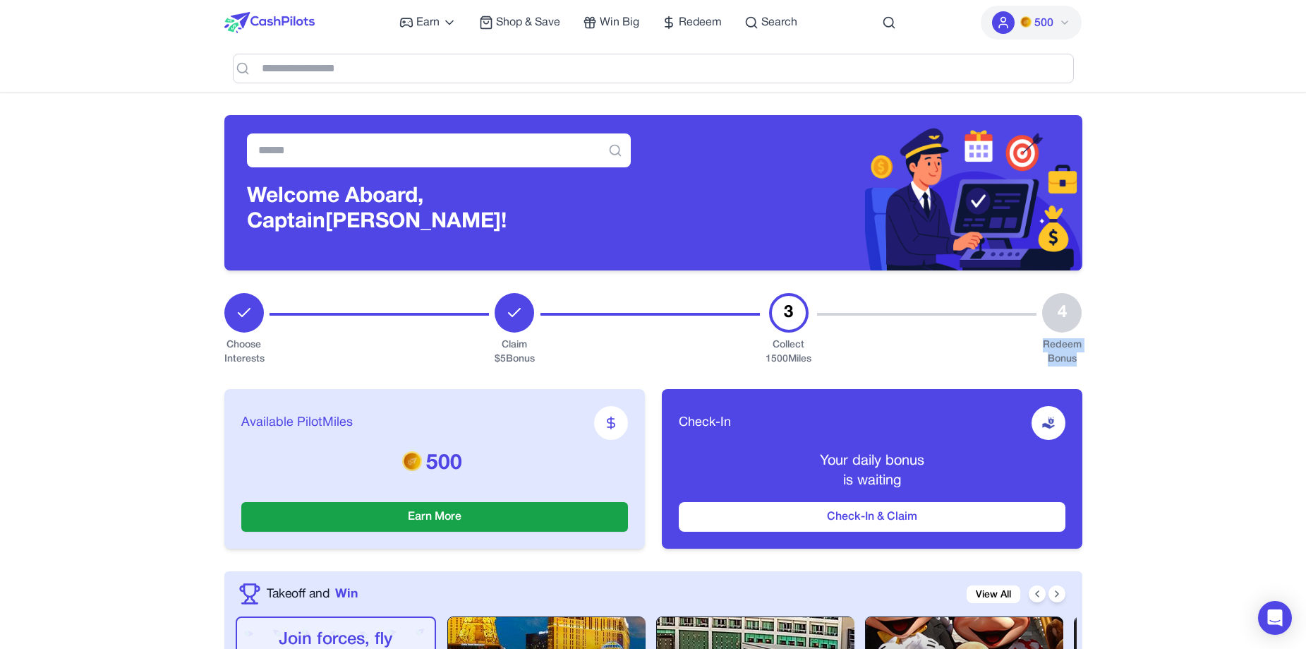
copy div "Redeem Bonus"
click at [1072, 293] on div "4 Redeem Bonus" at bounding box center [1062, 329] width 40 height 73
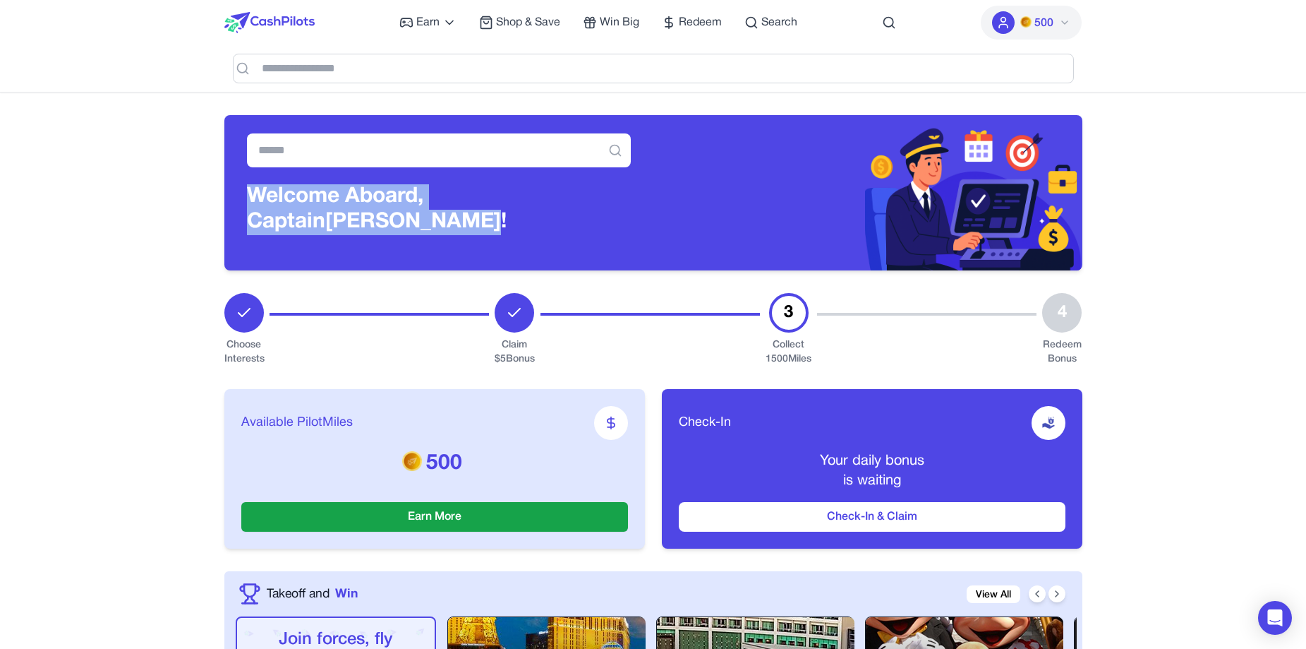
drag, startPoint x: 251, startPoint y: 195, endPoint x: 330, endPoint y: 231, distance: 86.8
click at [330, 231] on h3 "Welcome Aboard, Captain [PERSON_NAME]!" at bounding box center [439, 209] width 384 height 51
copy h3 "Welcome Aboard, Captain [PERSON_NAME]!"
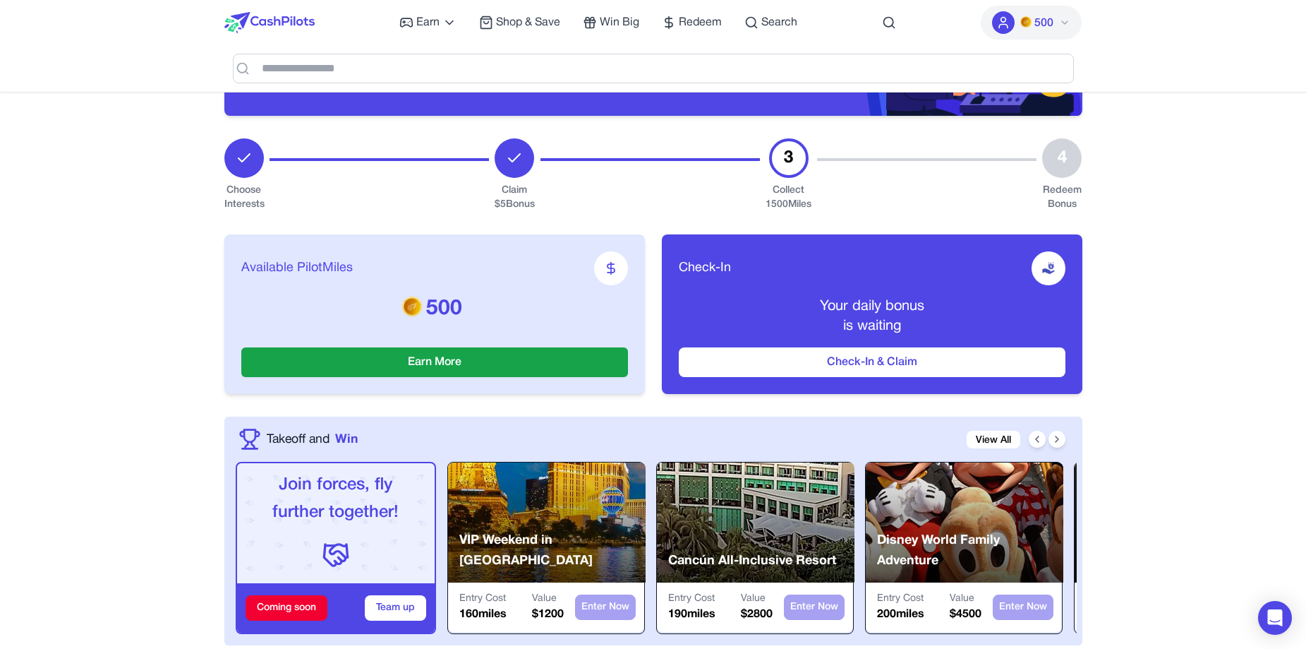
scroll to position [141, 0]
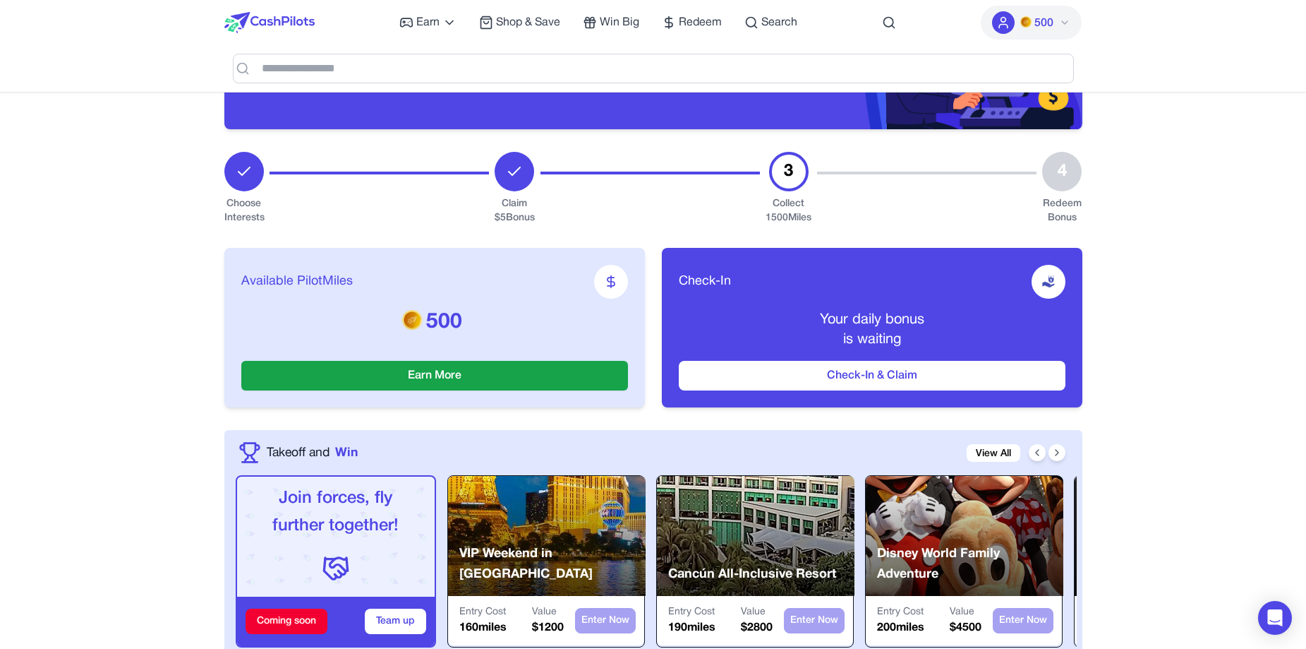
click at [782, 11] on div "Earn Play Games Enjoy fun games and earn Try New App Test new app for rewards T…" at bounding box center [598, 22] width 398 height 45
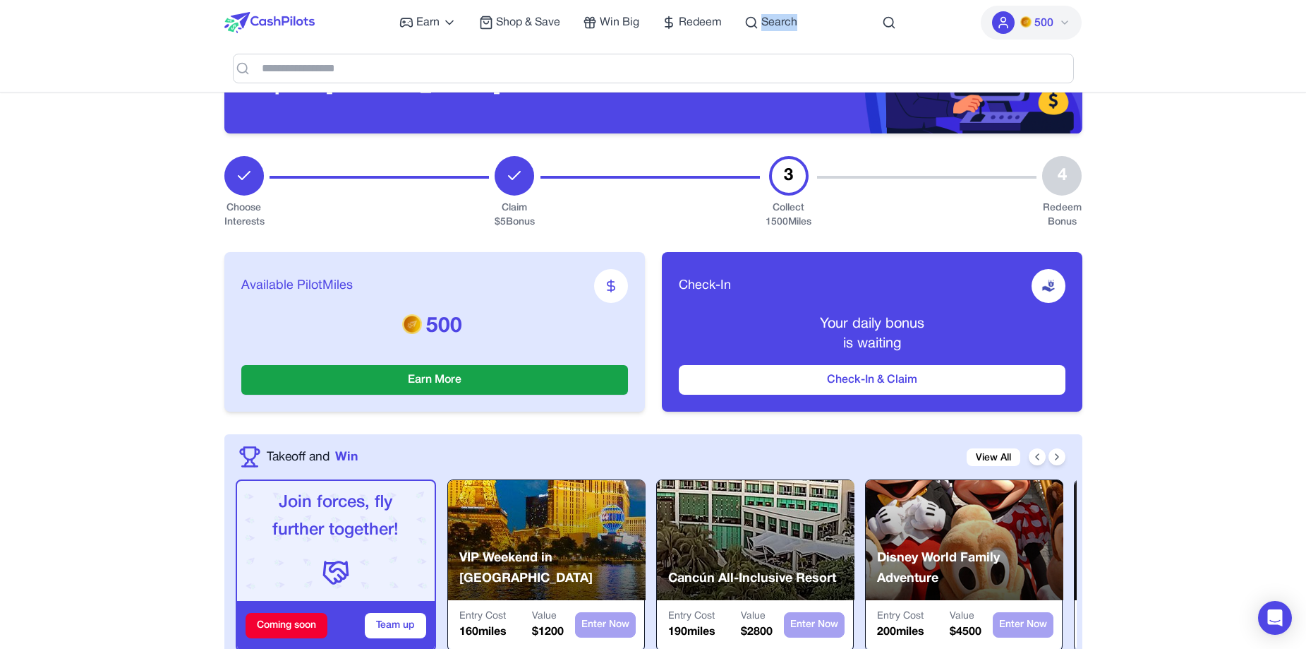
click at [783, 13] on div "Earn Play Games Enjoy fun games and earn Try New App Test new app for rewards T…" at bounding box center [598, 22] width 398 height 45
click at [766, 47] on div at bounding box center [653, 68] width 858 height 47
click at [773, 23] on span "Search" at bounding box center [779, 22] width 36 height 17
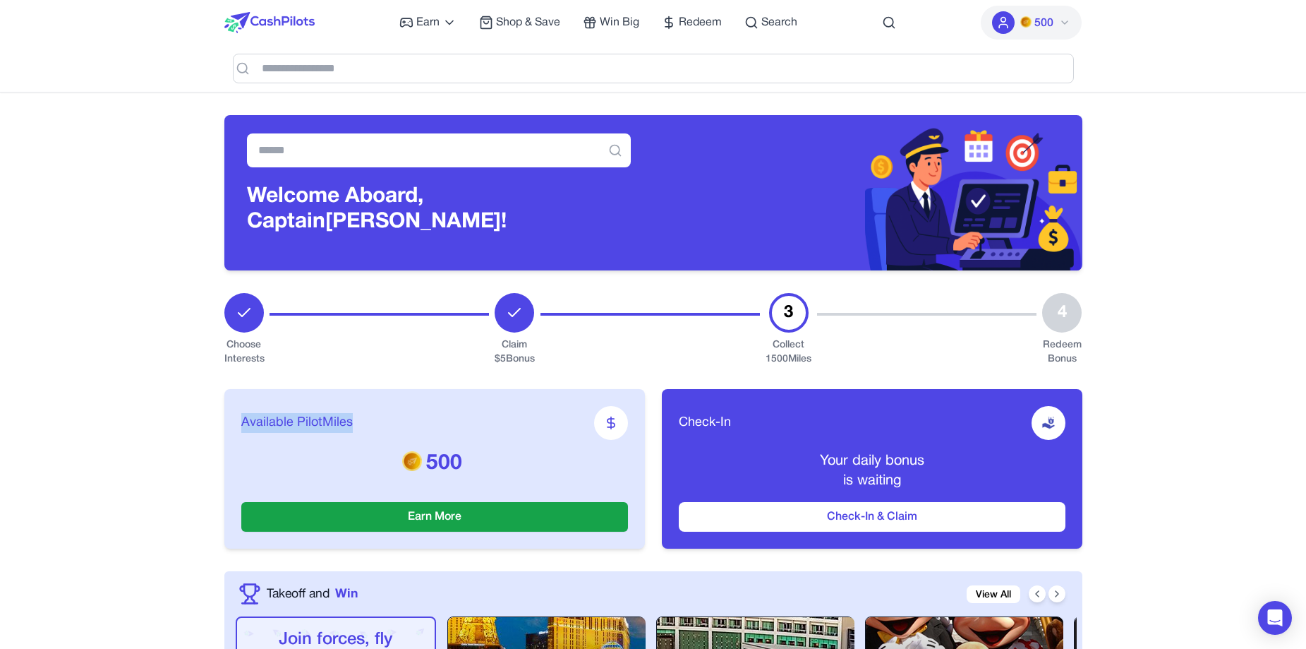
drag, startPoint x: 239, startPoint y: 421, endPoint x: 386, endPoint y: 422, distance: 146.8
click at [386, 422] on div "Available PilotMiles 500 Earn More" at bounding box center [434, 468] width 421 height 159
drag, startPoint x: 673, startPoint y: 423, endPoint x: 749, endPoint y: 422, distance: 76.9
click at [749, 422] on div "Check-In Your daily bonus is waiting Check-In & Claim" at bounding box center [872, 468] width 421 height 159
copy span "Check-In"
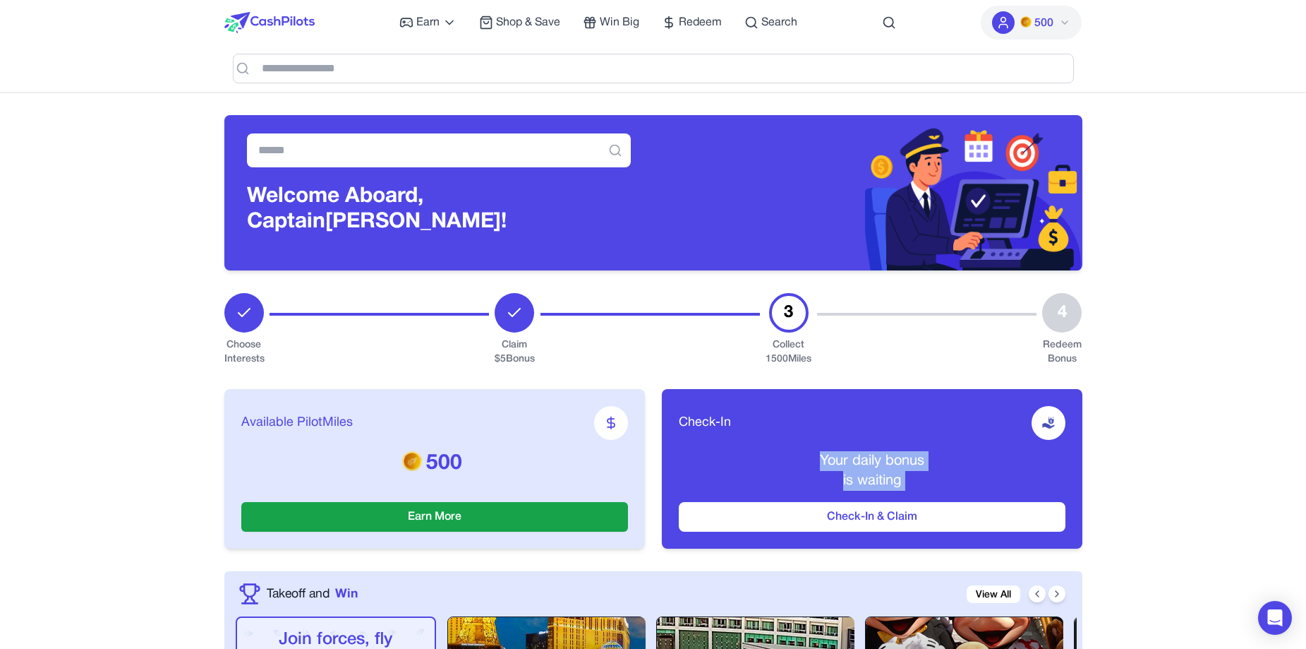
drag, startPoint x: 821, startPoint y: 458, endPoint x: 955, endPoint y: 491, distance: 137.4
click at [955, 491] on div "Check-In Your daily bonus is waiting Check-In & Claim" at bounding box center [872, 468] width 421 height 159
copy div "Your daily bonus is waiting"
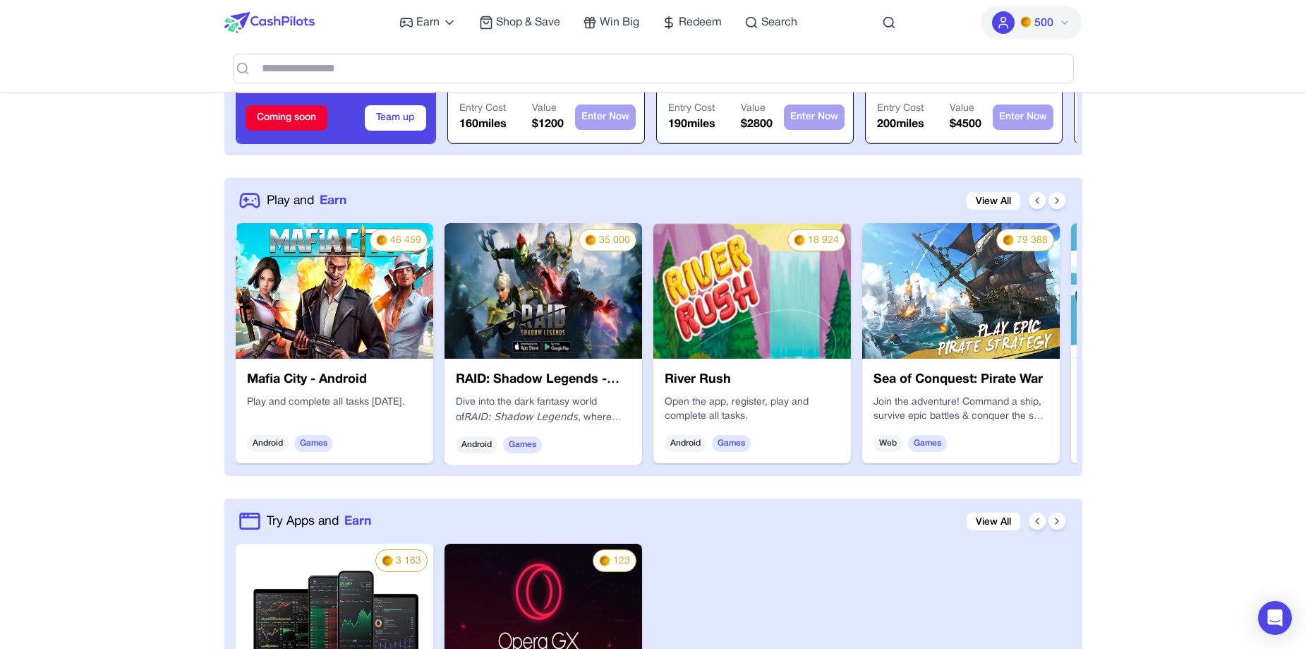
scroll to position [847, 0]
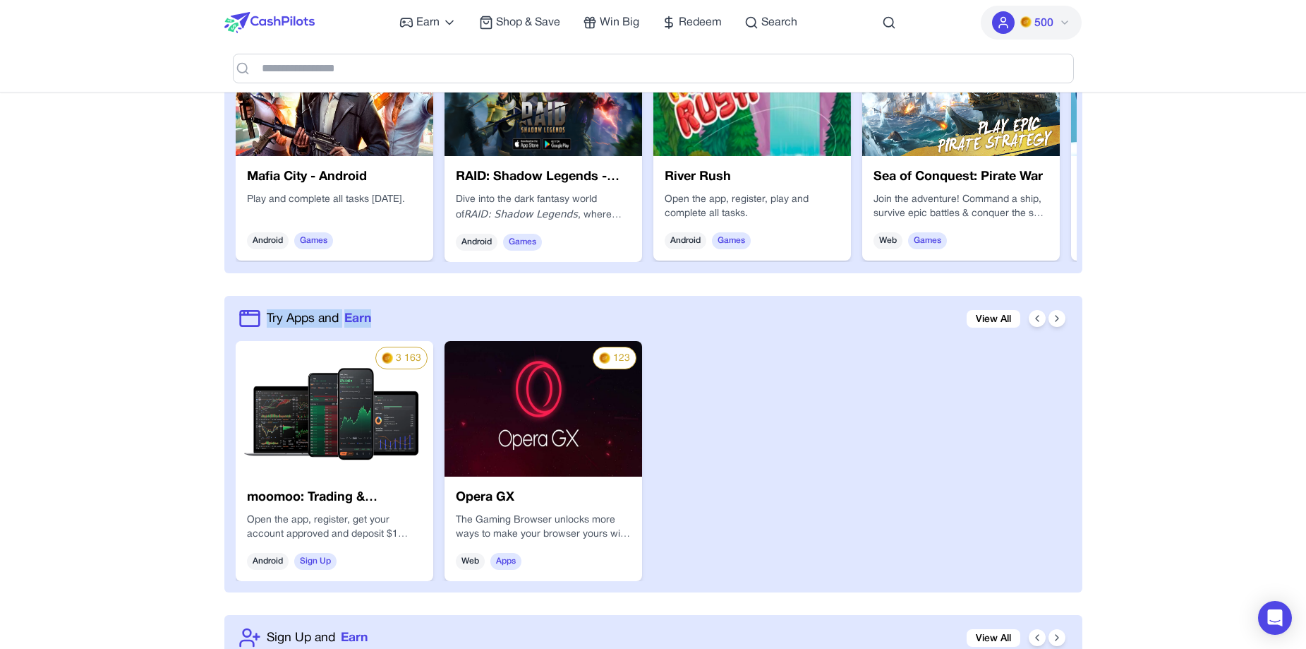
drag, startPoint x: 268, startPoint y: 315, endPoint x: 395, endPoint y: 315, distance: 127.0
copy link "Try Apps and Earn"
drag, startPoint x: 248, startPoint y: 516, endPoint x: 401, endPoint y: 528, distance: 153.6
click at [401, 528] on p "Open the app, register, get your account approved and deposit $1 using a valid …" at bounding box center [334, 527] width 175 height 28
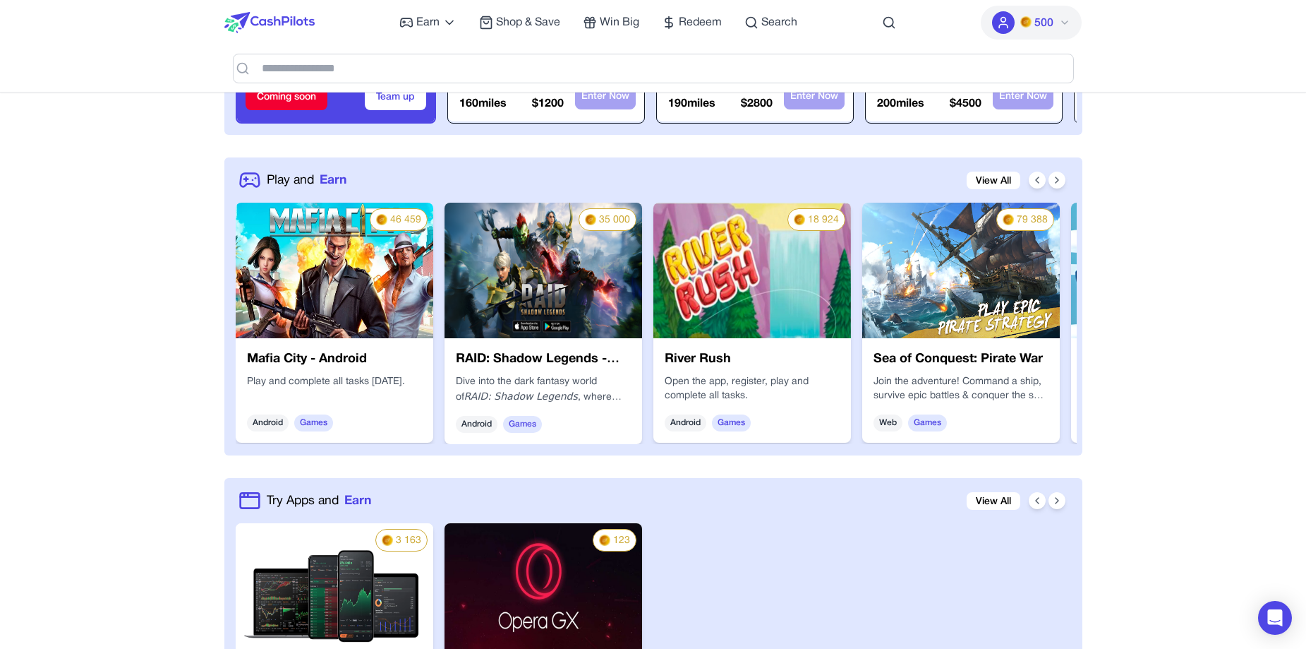
scroll to position [1018, 0]
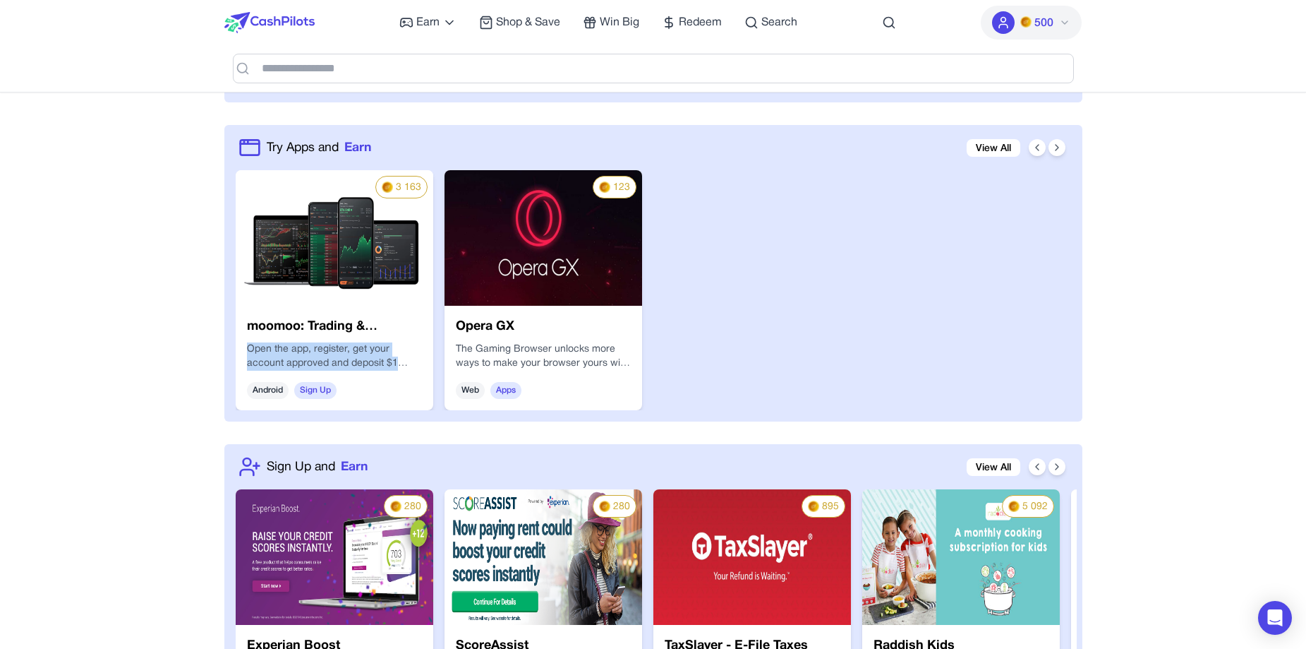
drag, startPoint x: 270, startPoint y: 353, endPoint x: 408, endPoint y: 361, distance: 137.9
click at [408, 361] on div "moomoo: Trading & Investing Open the app, register, get your account approved a…" at bounding box center [335, 358] width 198 height 104
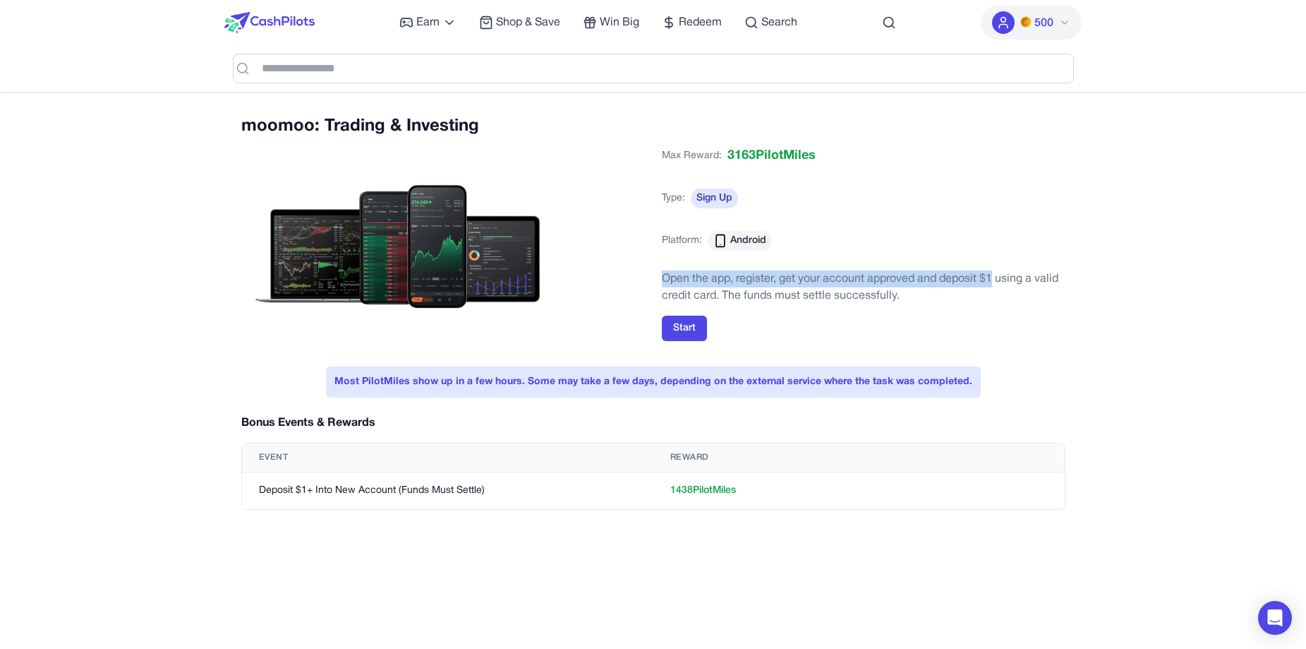
drag, startPoint x: 704, startPoint y: 280, endPoint x: 992, endPoint y: 277, distance: 288.6
click at [992, 277] on p "Open the app, register, get your account approved and deposit $1 using a valid …" at bounding box center [864, 287] width 404 height 34
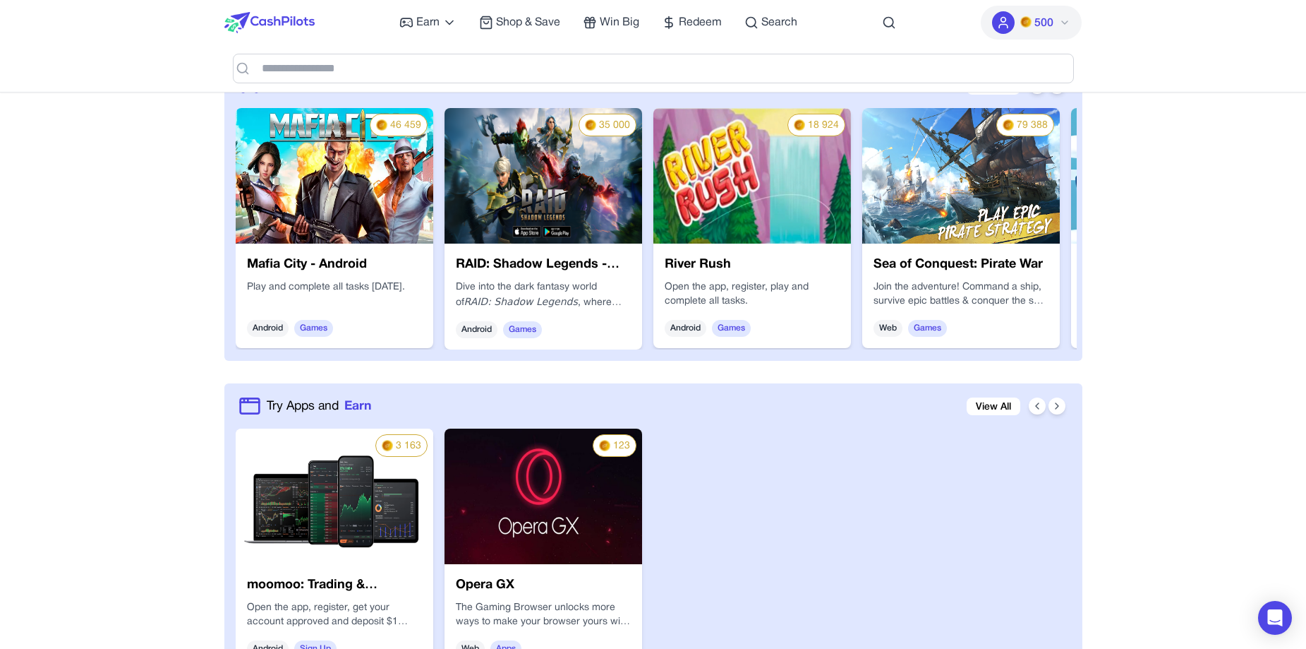
scroll to position [1018, 0]
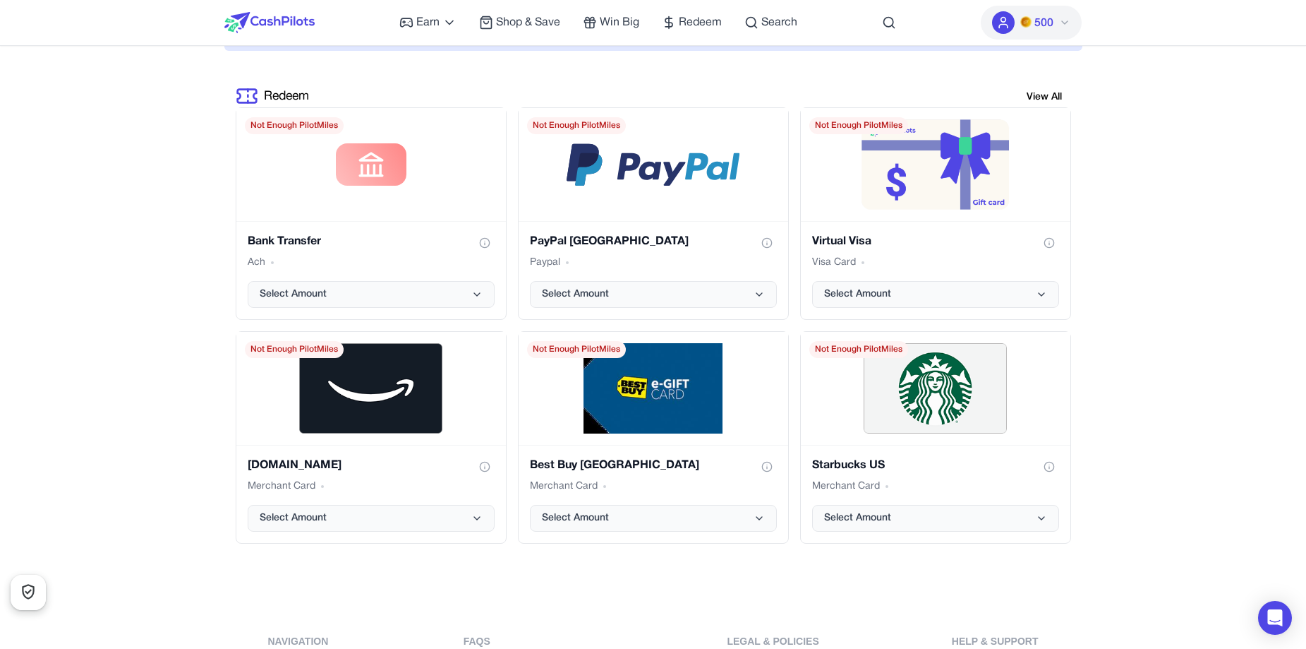
scroll to position [2611, 0]
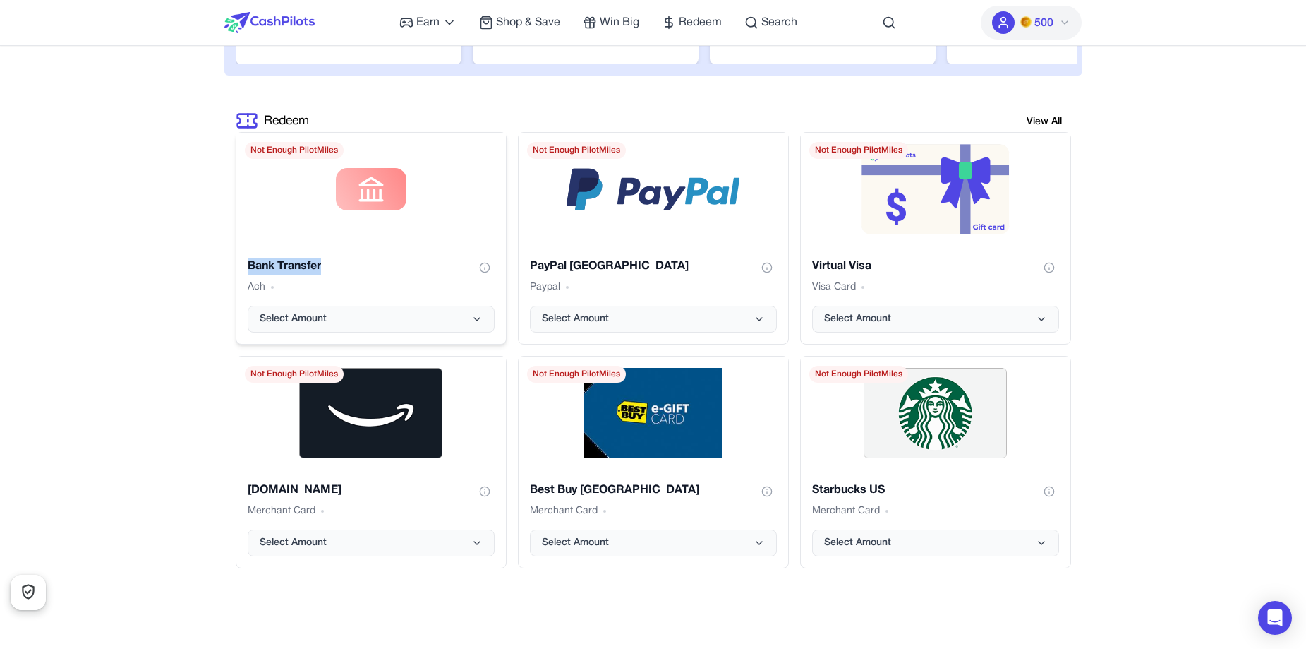
drag, startPoint x: 242, startPoint y: 267, endPoint x: 326, endPoint y: 267, distance: 84.0
click at [326, 267] on div "Bank Transfer Ach Select Amount" at bounding box center [371, 295] width 270 height 98
click at [486, 265] on icon "Show gift card information" at bounding box center [484, 267] width 11 height 11
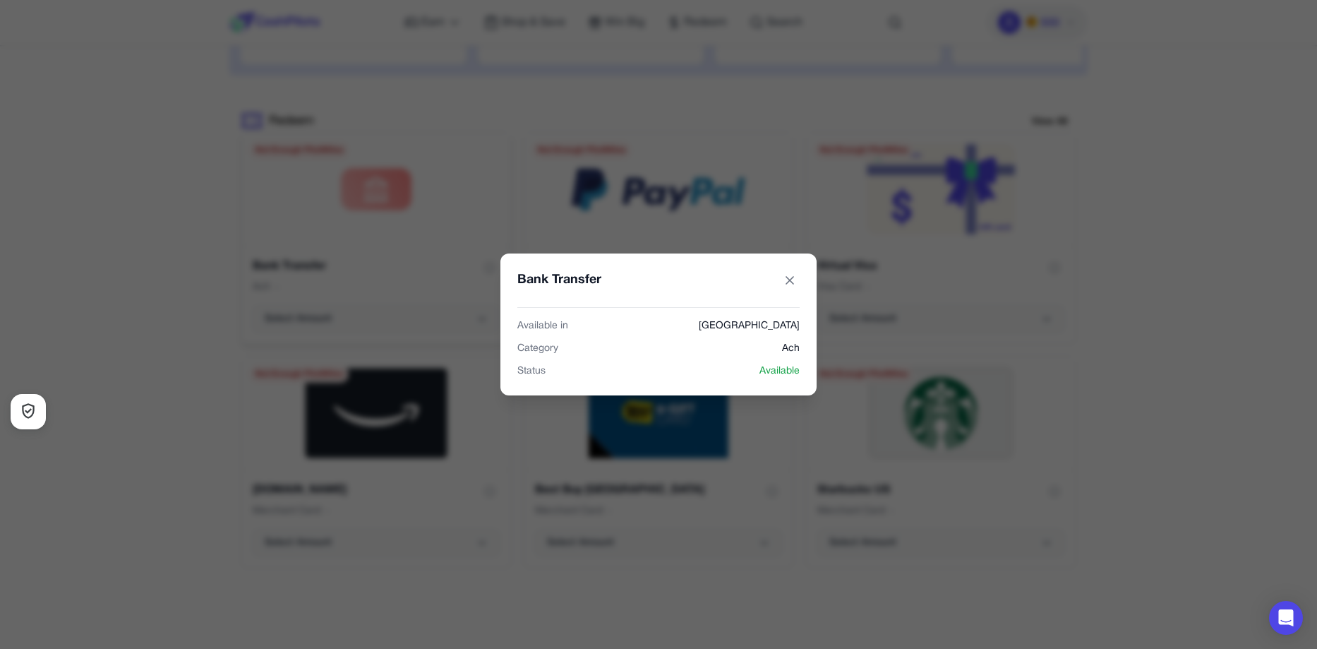
click at [728, 147] on div "Bank Transfer Available in United States Category Ach Status Available" at bounding box center [658, 324] width 1317 height 649
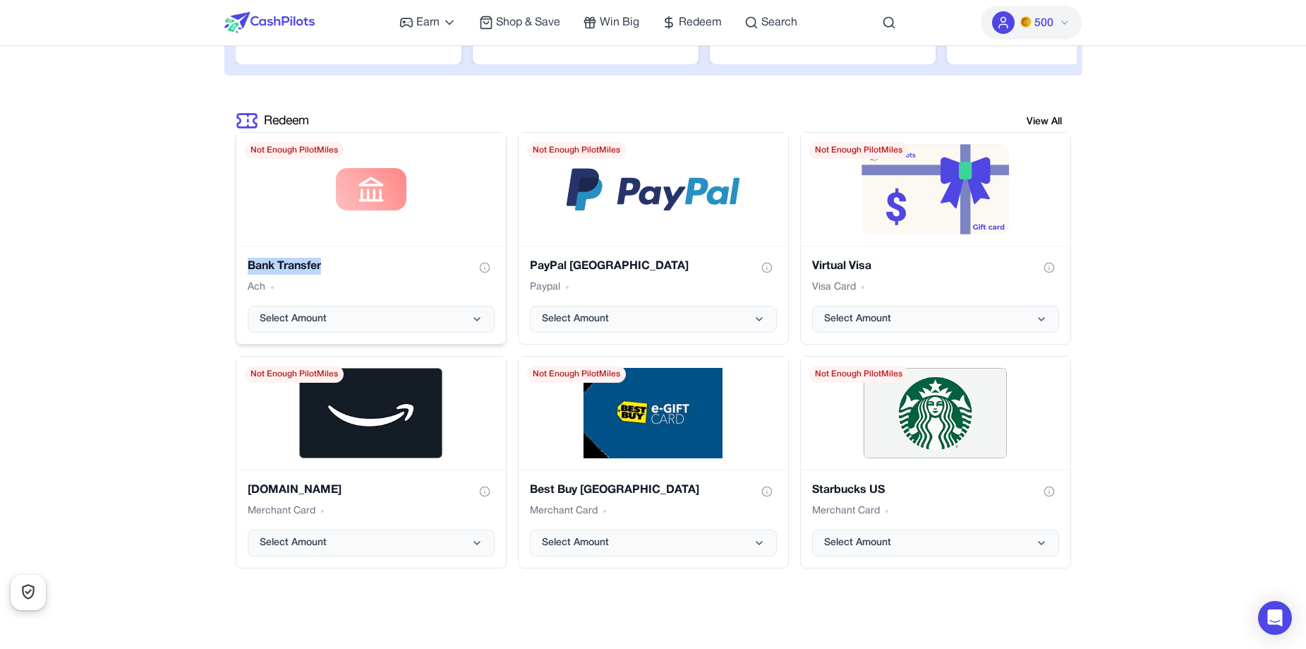
drag, startPoint x: 249, startPoint y: 263, endPoint x: 327, endPoint y: 263, distance: 77.6
click at [327, 263] on div "Bank Transfer" at bounding box center [371, 268] width 247 height 20
copy h3 "Bank Transfer"
click at [487, 264] on icon "Show gift card information" at bounding box center [484, 267] width 11 height 11
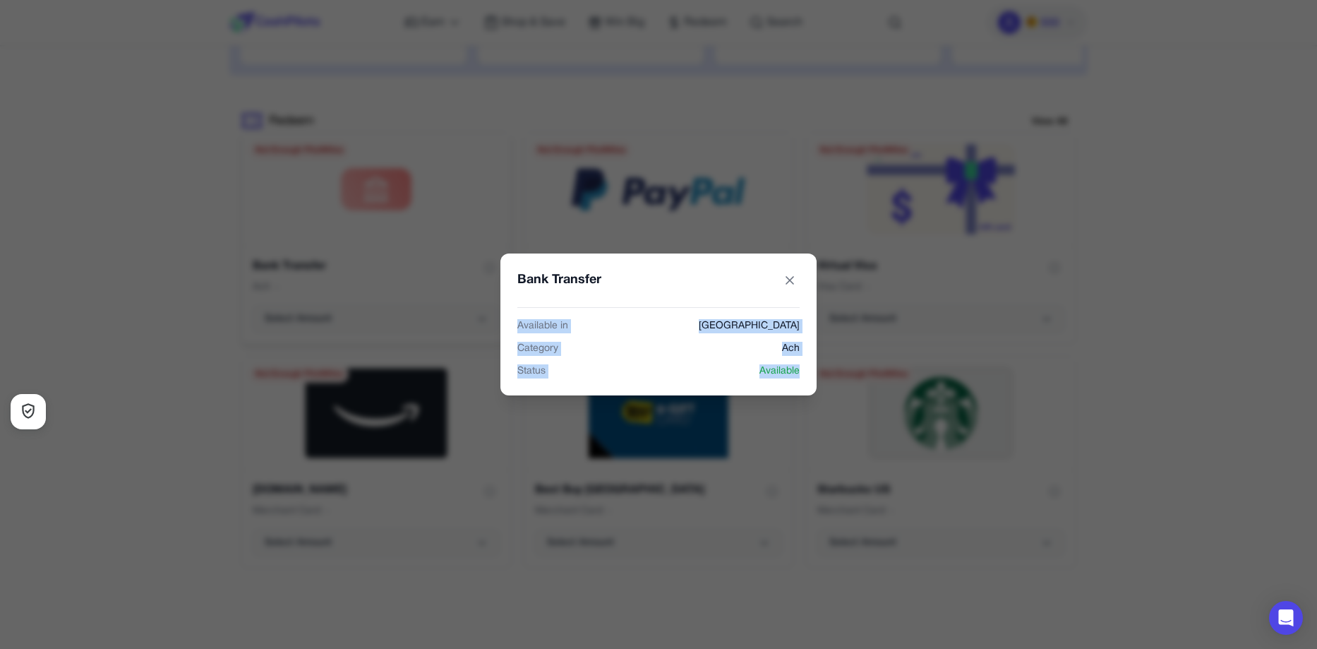
drag, startPoint x: 514, startPoint y: 325, endPoint x: 814, endPoint y: 372, distance: 303.5
click at [814, 372] on div "Bank Transfer Available in United States Category Ach Status Available" at bounding box center [658, 324] width 316 height 142
copy div "Available in United States Category Ach Status Available"
click at [833, 172] on div "Bank Transfer Available in United States Category Ach Status Available" at bounding box center [658, 324] width 1317 height 649
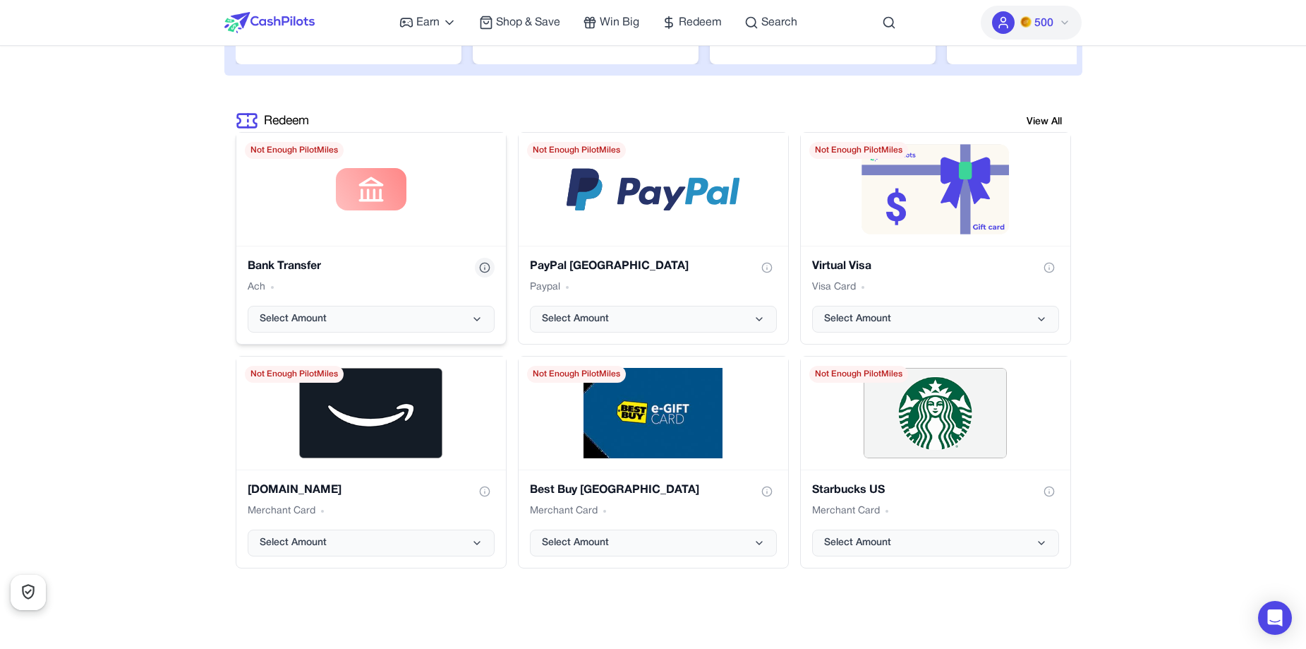
click at [479, 263] on icon "Show gift card information" at bounding box center [484, 267] width 11 height 11
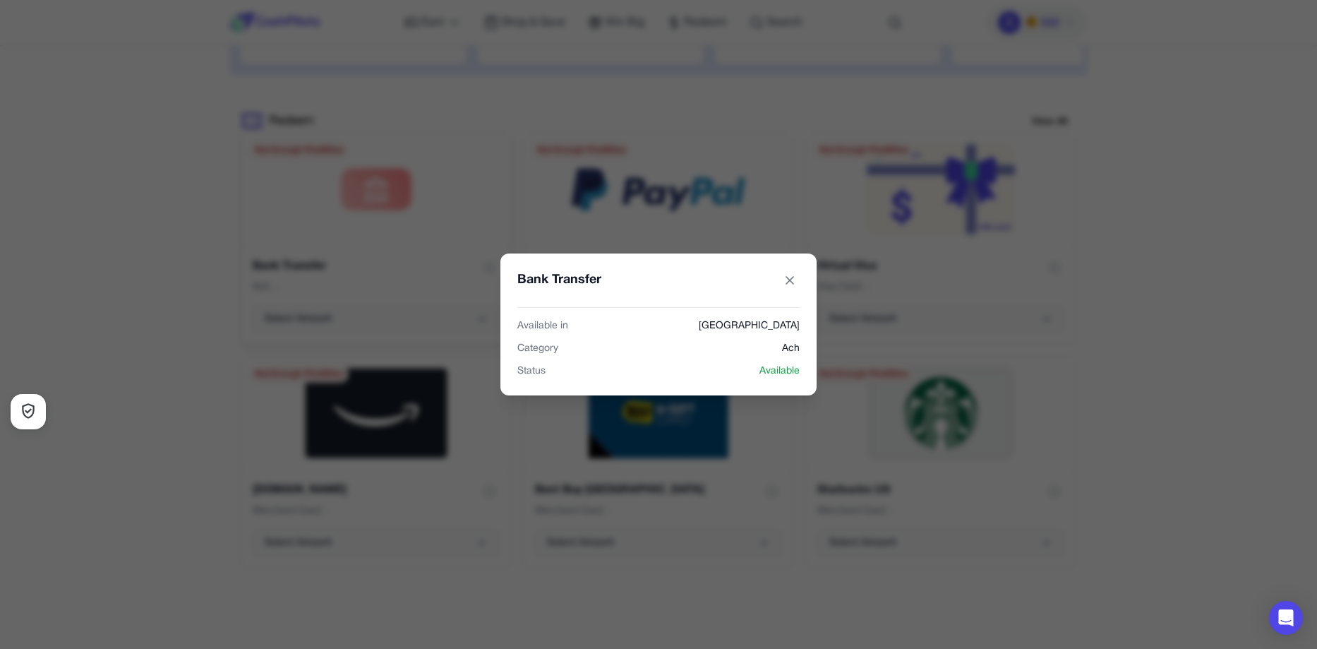
click at [1144, 196] on div "Bank Transfer Available in United States Category Ach Status Available" at bounding box center [658, 324] width 1317 height 649
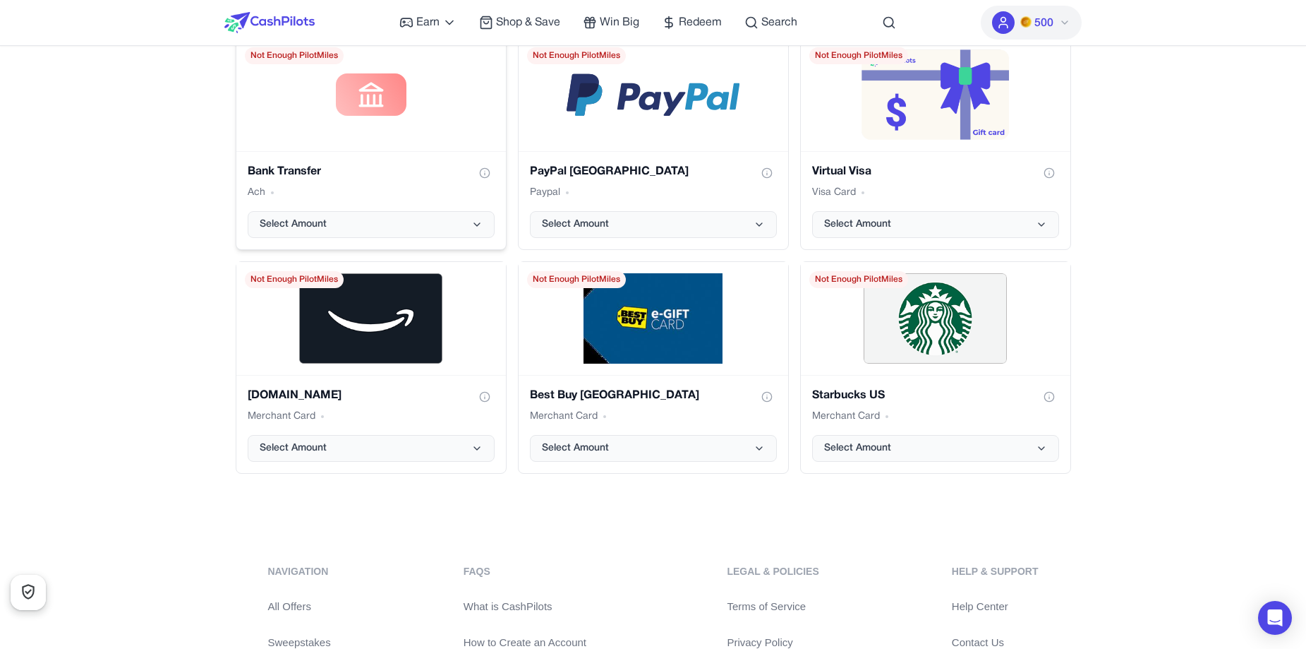
scroll to position [2682, 0]
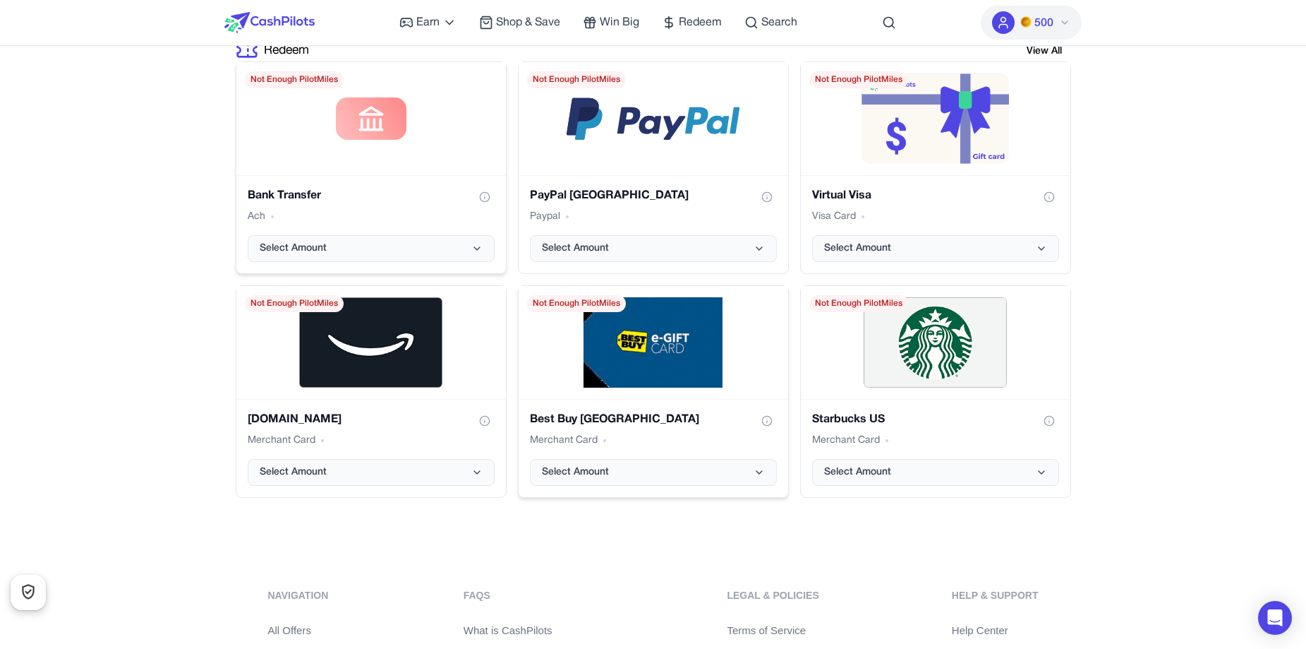
click at [562, 302] on span "Not Enough PilotMiles" at bounding box center [576, 303] width 99 height 17
drag, startPoint x: 532, startPoint y: 301, endPoint x: 623, endPoint y: 302, distance: 91.0
click at [623, 302] on span "Not Enough PilotMiles" at bounding box center [576, 303] width 99 height 17
copy span "Not Enough PilotMiles"
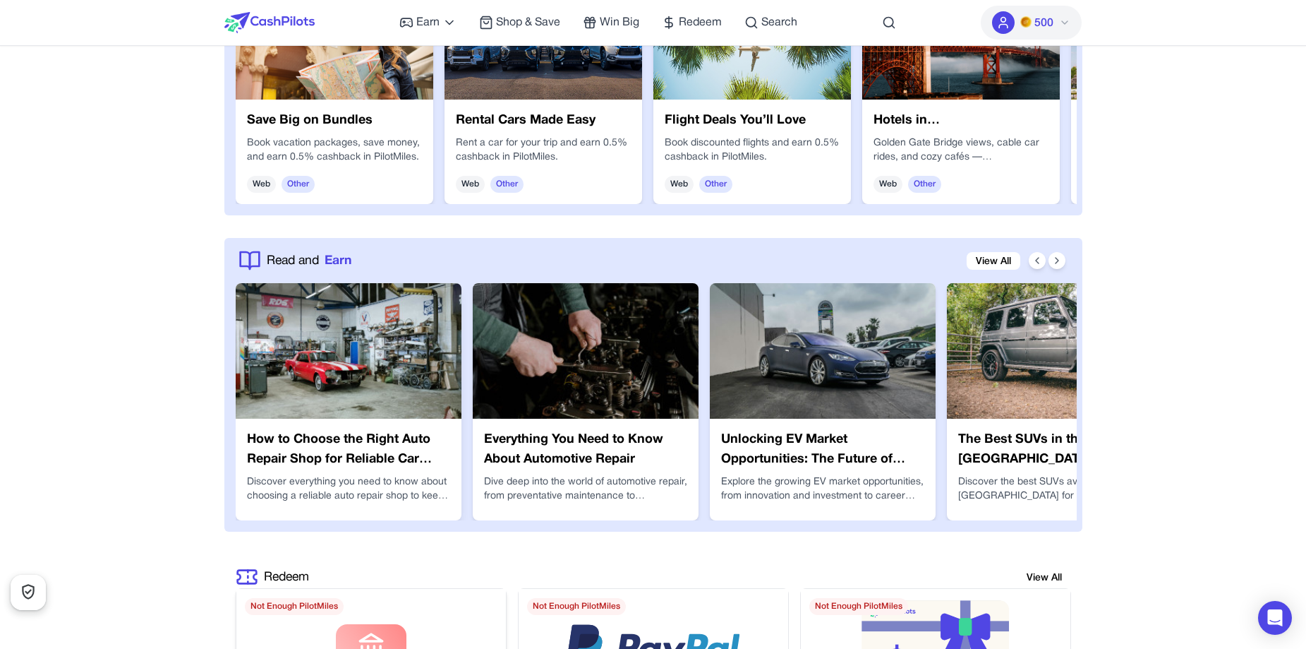
scroll to position [2229, 0]
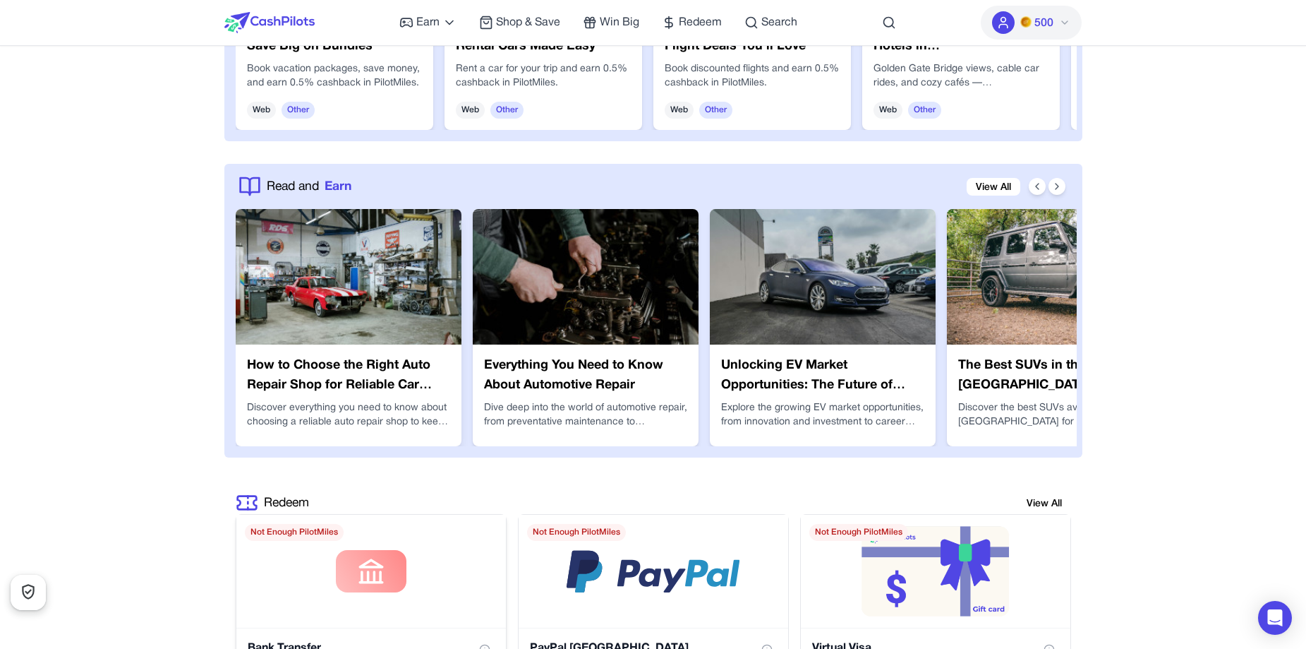
click at [382, 271] on img at bounding box center [349, 276] width 226 height 135
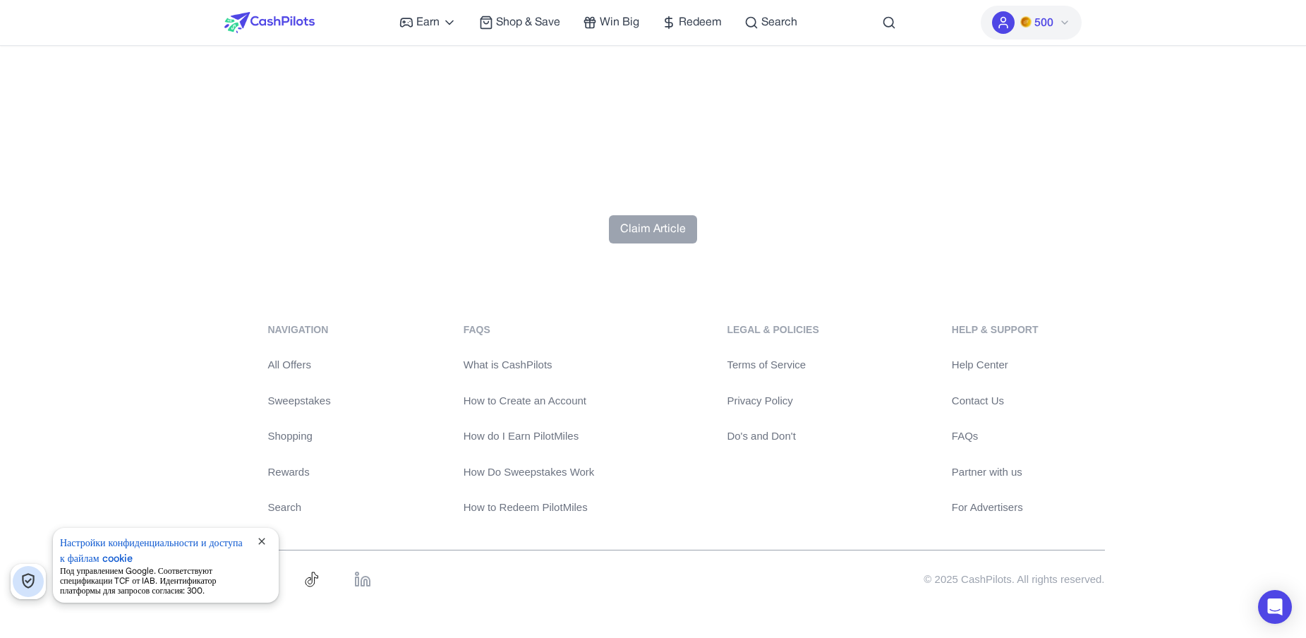
drag, startPoint x: 802, startPoint y: 324, endPoint x: 783, endPoint y: 621, distance: 297.7
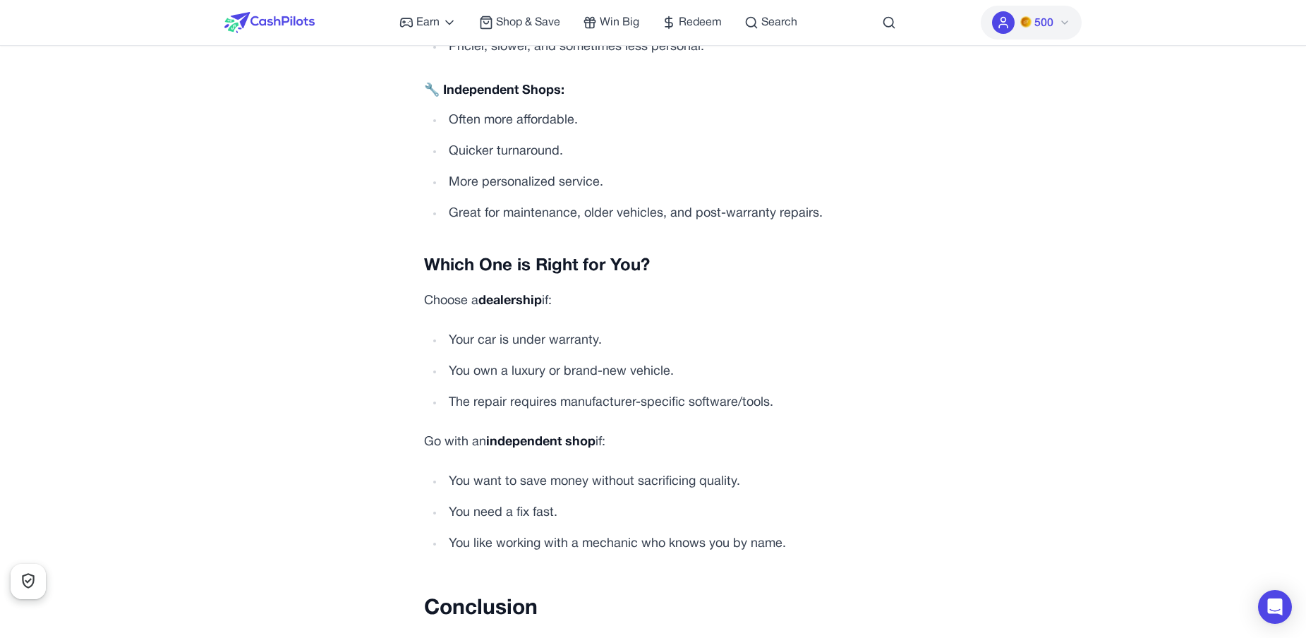
scroll to position [3576, 0]
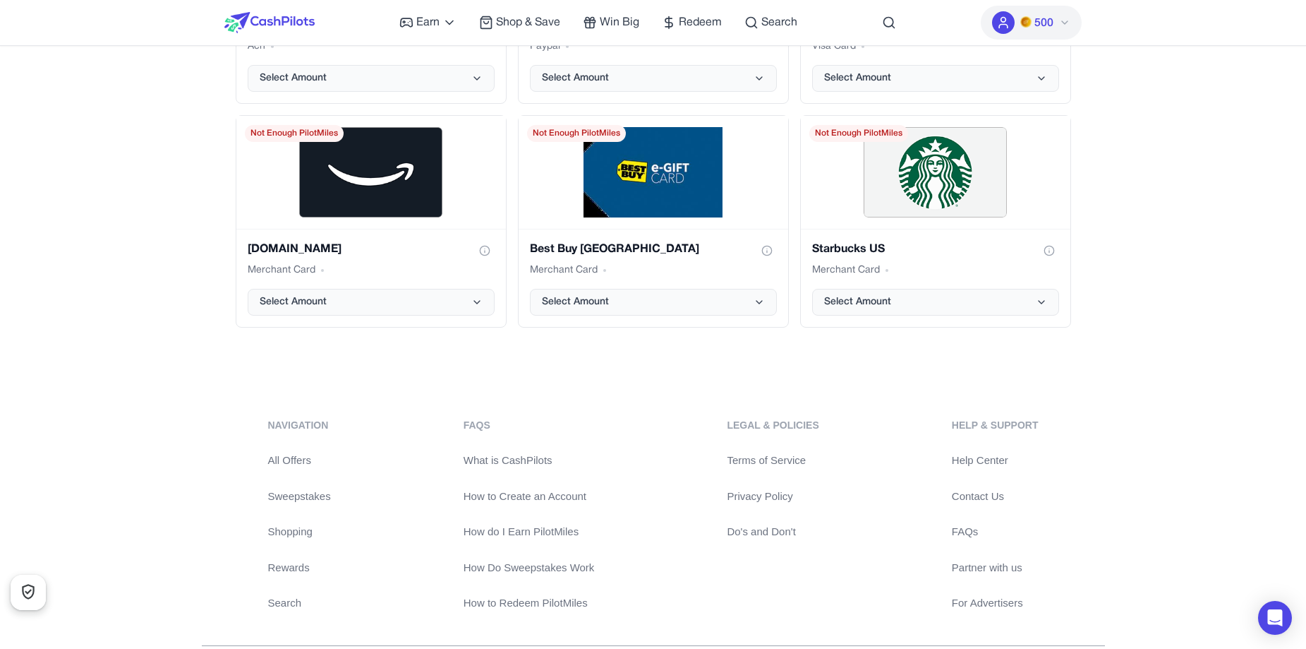
scroll to position [2935, 0]
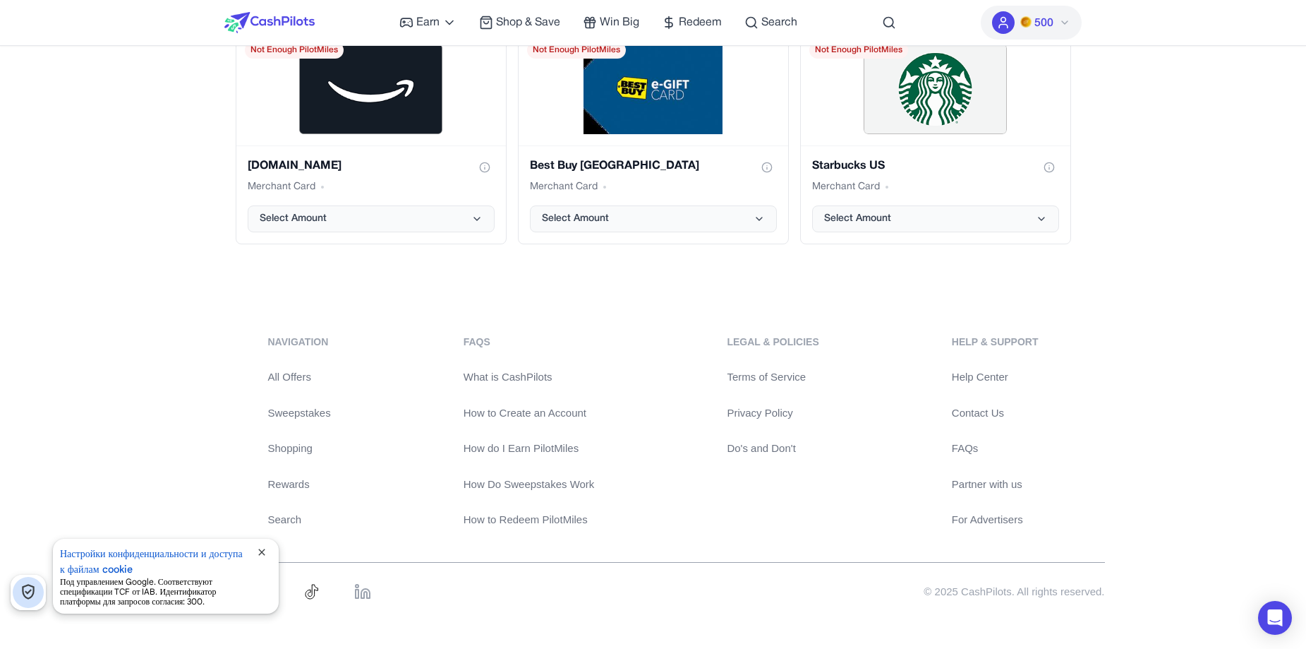
click at [265, 555] on span "close" at bounding box center [261, 551] width 11 height 11
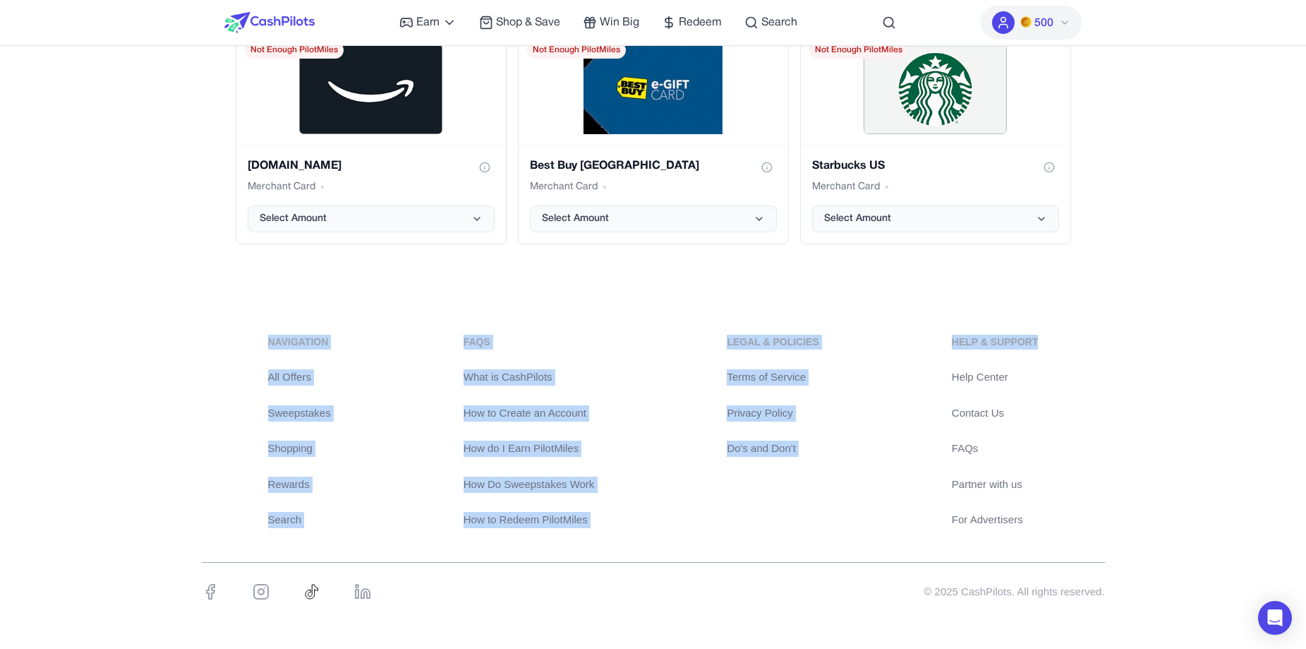
drag, startPoint x: 264, startPoint y: 338, endPoint x: 1073, endPoint y: 325, distance: 809.5
click at [1073, 325] on div "navigation All Offers Sweepstakes Shopping Rewards Search FAQs What is CashPilo…" at bounding box center [653, 475] width 1306 height 349
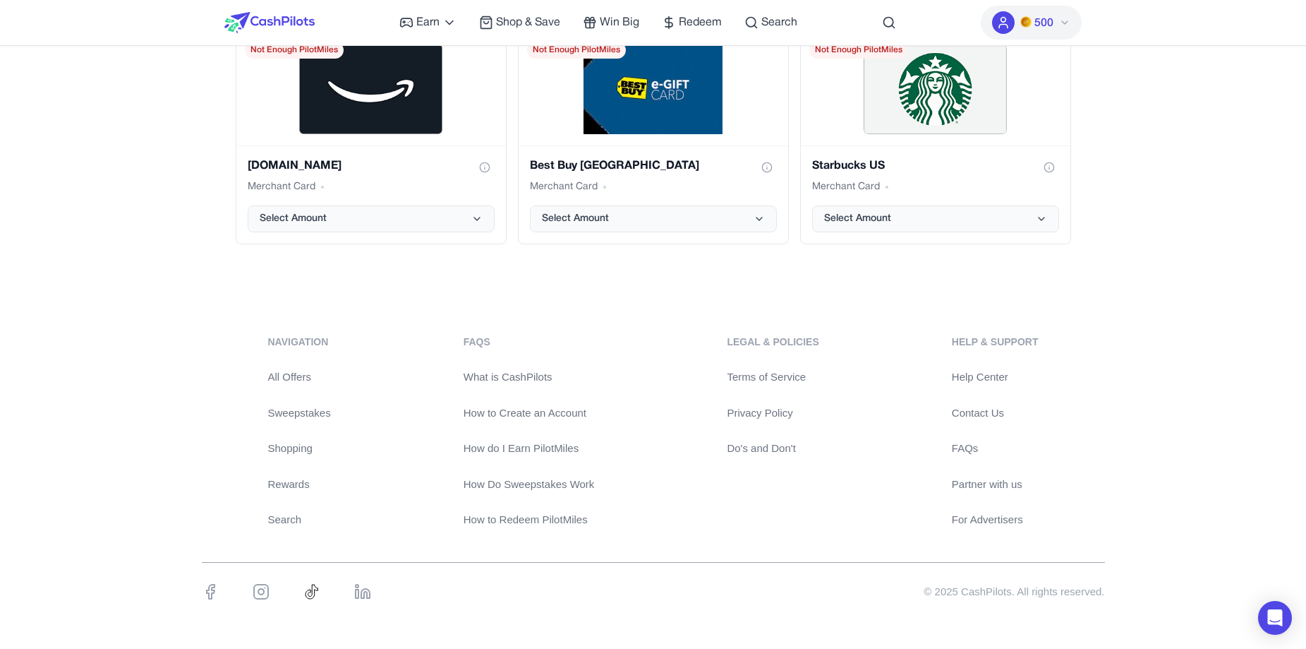
drag, startPoint x: 459, startPoint y: 341, endPoint x: 507, endPoint y: 347, distance: 48.4
click at [507, 347] on div "navigation All Offers Sweepstakes Shopping Rewards Search FAQs What is CashPilo…" at bounding box center [653, 430] width 903 height 193
copy div "FAQs"
drag, startPoint x: 190, startPoint y: 588, endPoint x: 385, endPoint y: 593, distance: 194.8
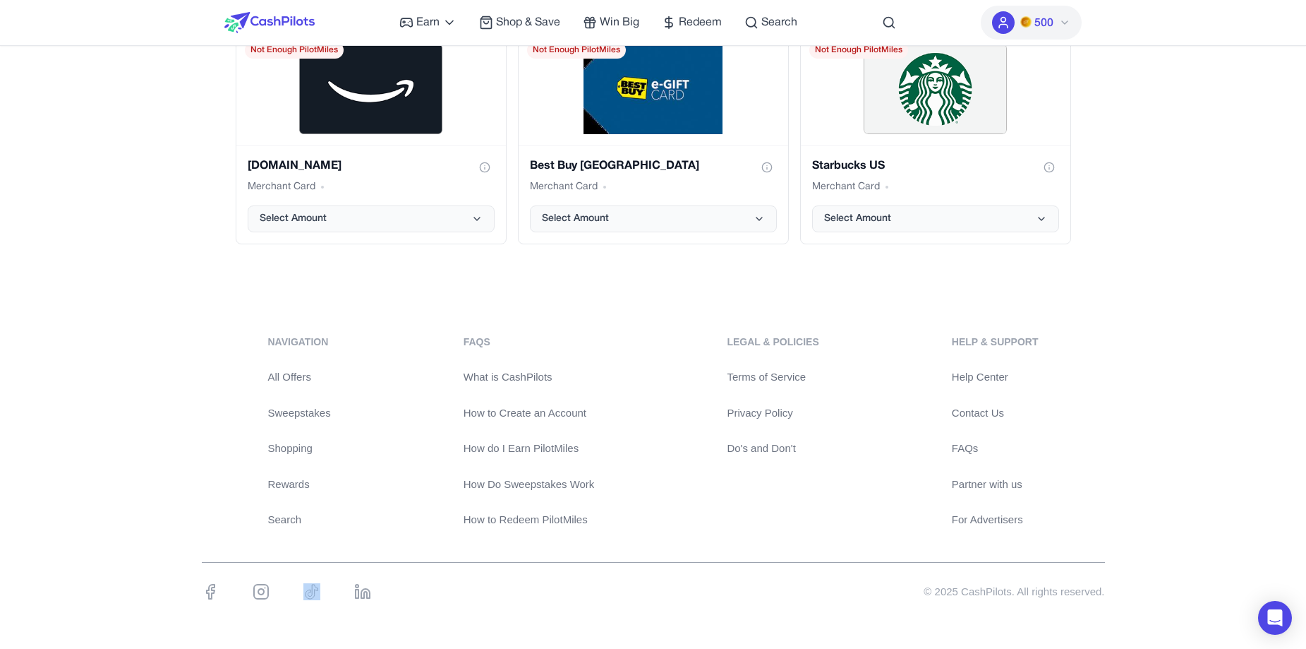
click at [385, 593] on div "navigation All Offers Sweepstakes Shopping Rewards Search FAQs What is CashPilo…" at bounding box center [653, 475] width 1306 height 349
click at [722, 583] on div "© 2025 CashPilots. All rights reserved." at bounding box center [653, 592] width 903 height 34
click at [1030, 584] on div "© 2025 CashPilots. All rights reserved." at bounding box center [1014, 592] width 181 height 16
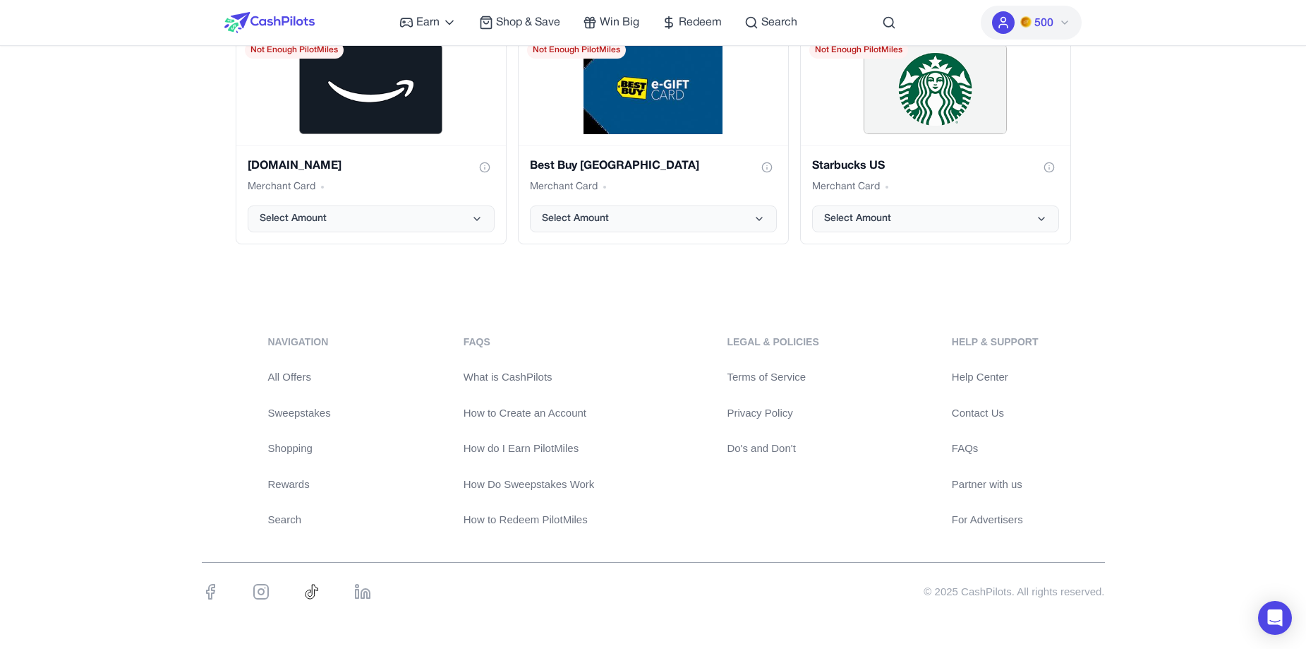
click at [1205, 398] on div "navigation All Offers Sweepstakes Shopping Rewards Search FAQs What is CashPilo…" at bounding box center [653, 475] width 1306 height 349
click at [1020, 25] on button "500" at bounding box center [1031, 23] width 101 height 34
click at [1004, 56] on div "[PERSON_NAME]" at bounding box center [1013, 54] width 135 height 25
click at [1011, 83] on link "Dashboard" at bounding box center [1013, 80] width 135 height 25
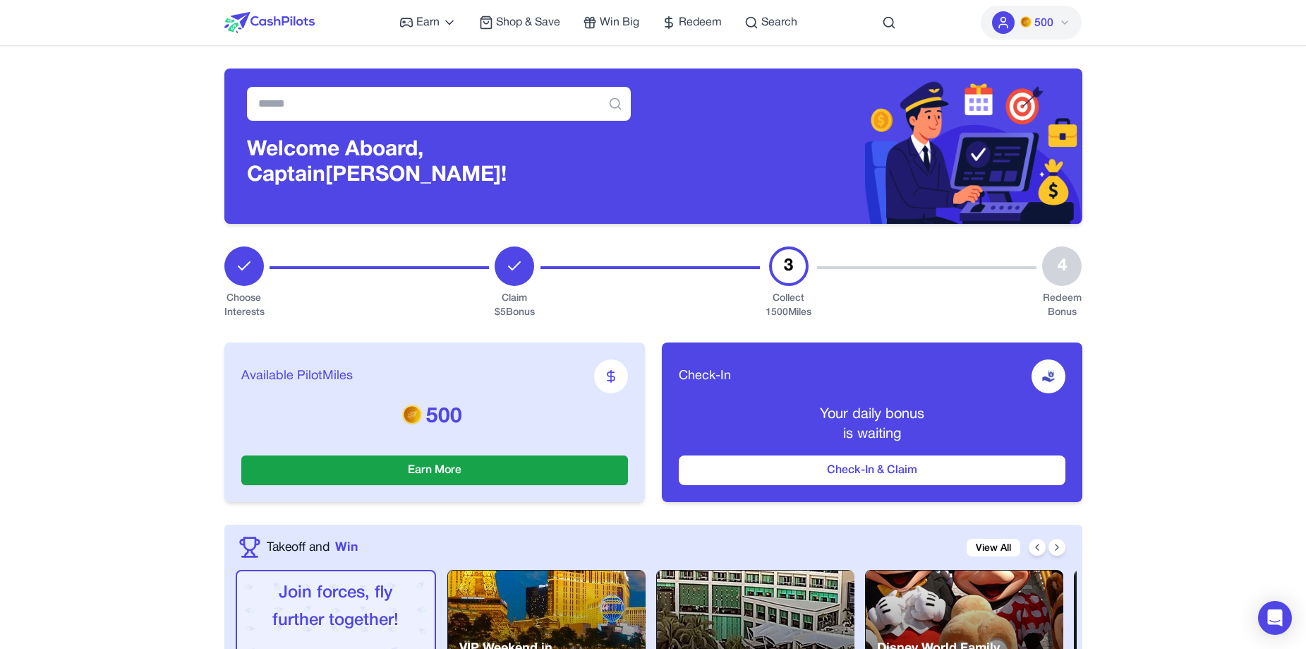
click at [1061, 23] on icon at bounding box center [1064, 22] width 11 height 11
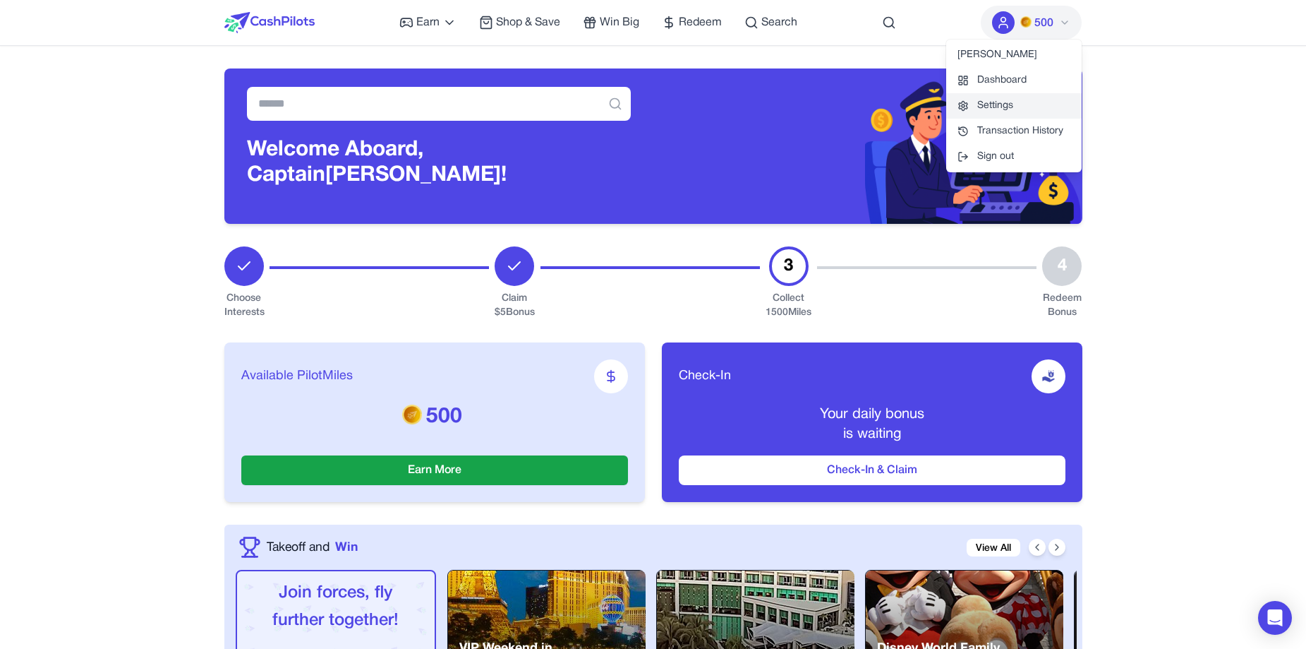
click at [1013, 109] on link "Settings" at bounding box center [1013, 105] width 135 height 25
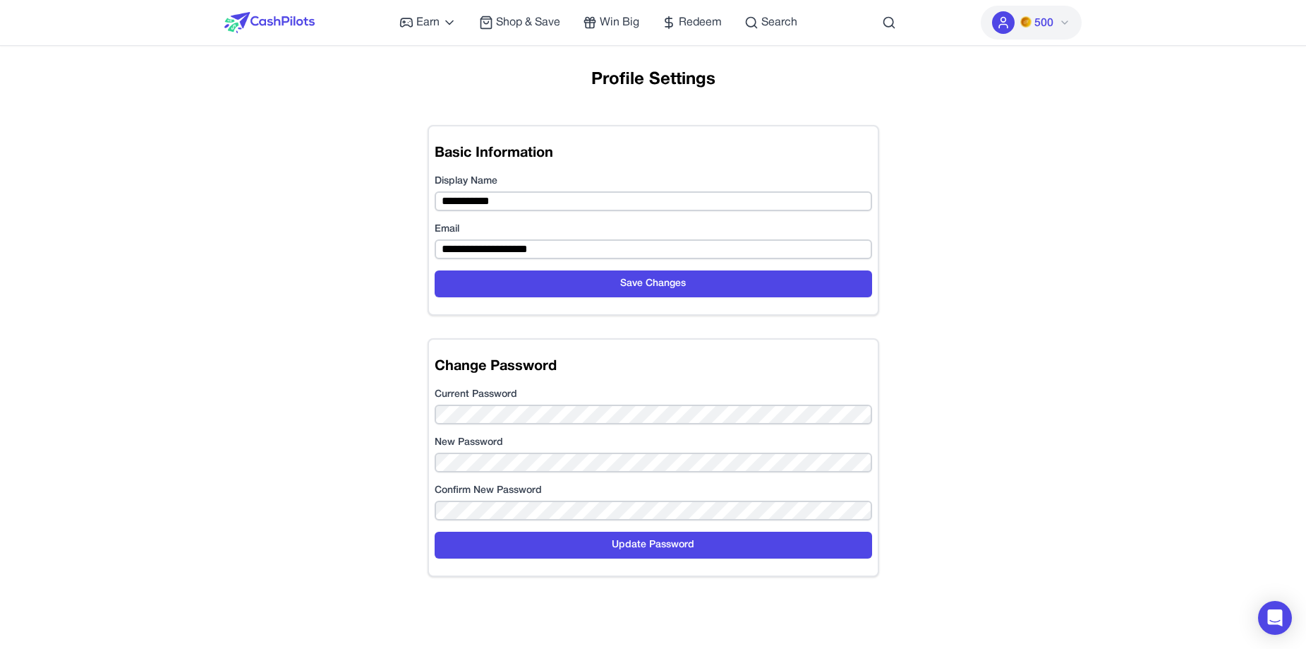
click at [263, 22] on img at bounding box center [269, 22] width 90 height 21
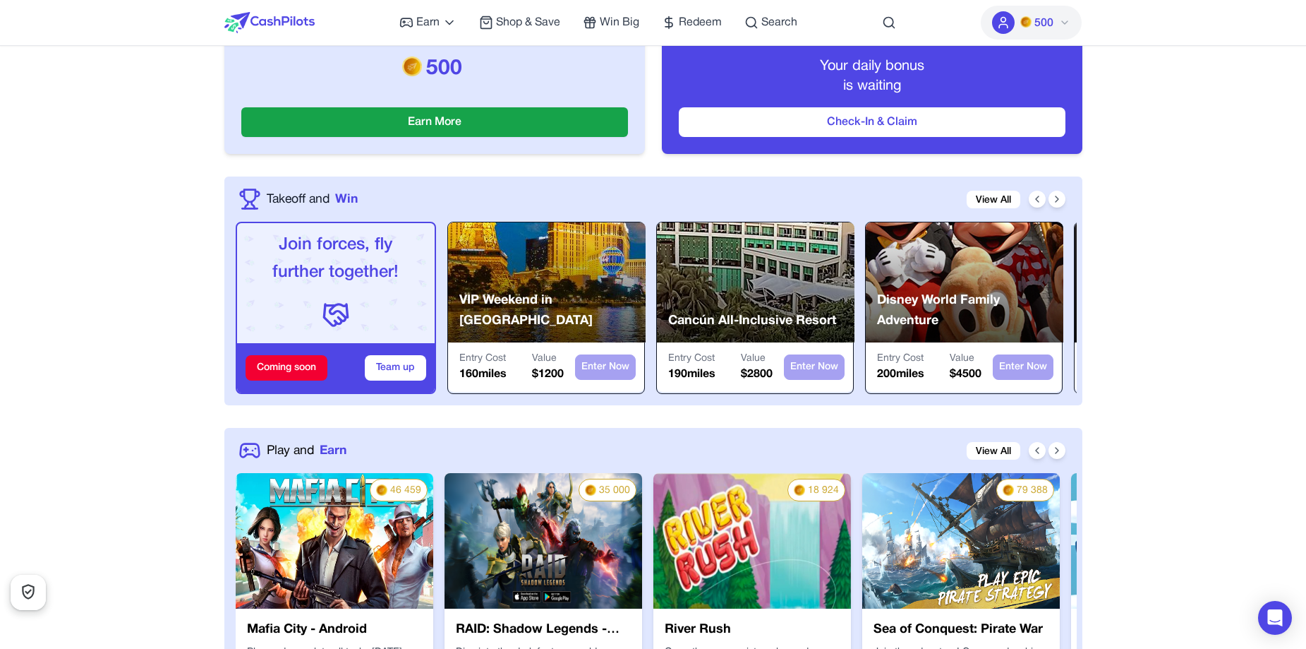
scroll to position [353, 0]
